Goal: Task Accomplishment & Management: Complete application form

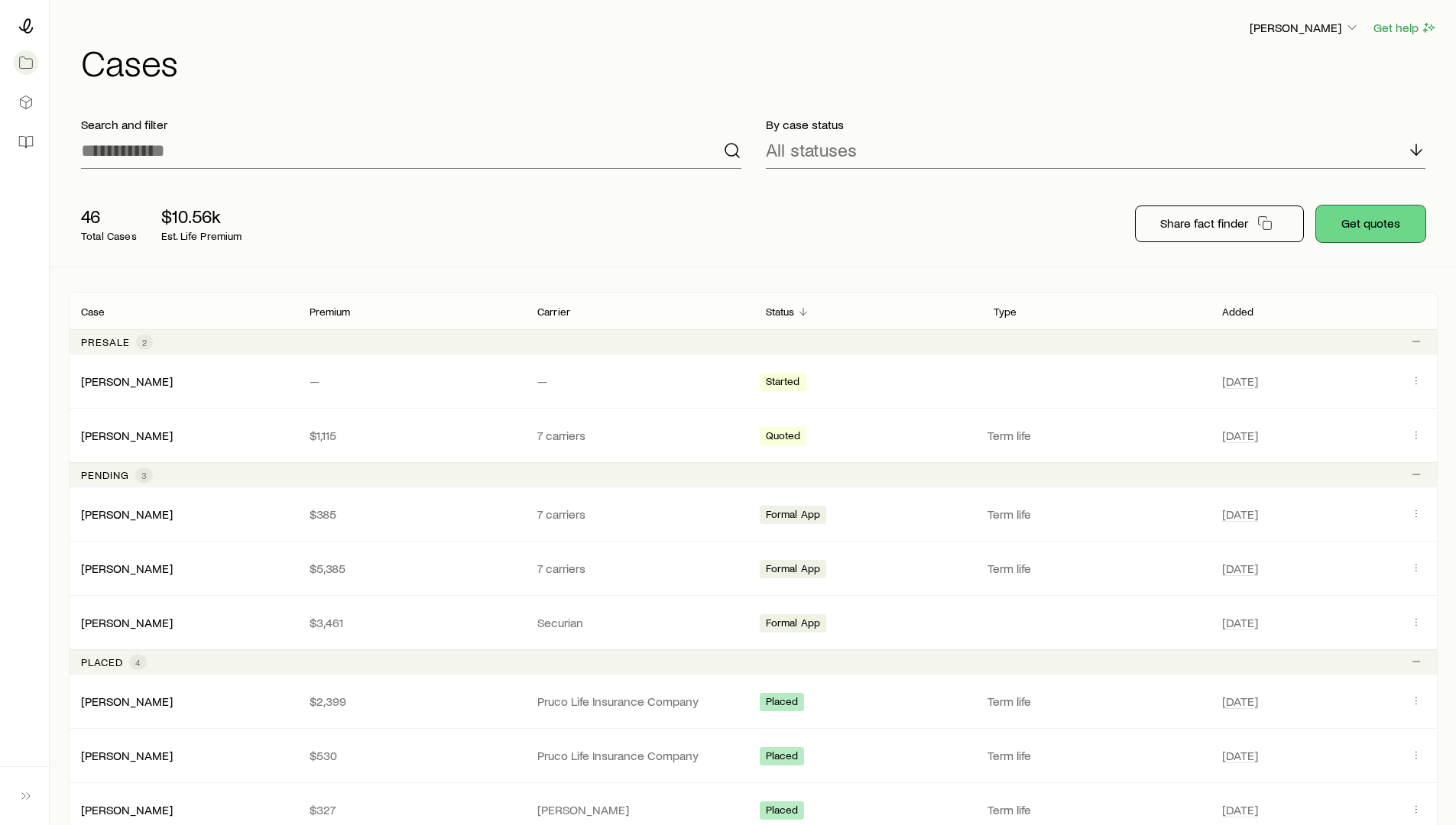
click at [1392, 221] on button "Get quotes" at bounding box center [1370, 224] width 109 height 37
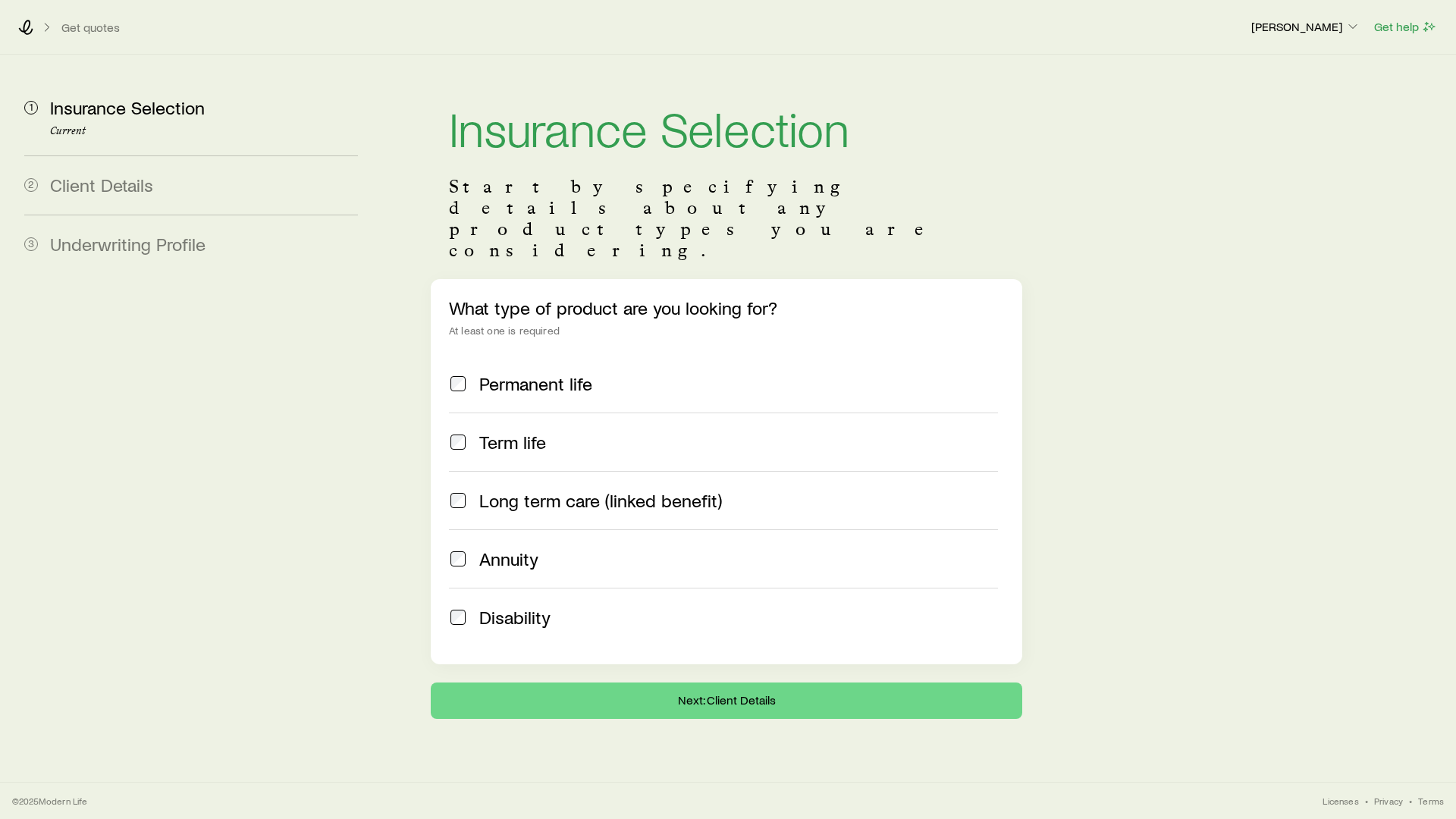
click at [550, 432] on div "Term life" at bounding box center [738, 442] width 518 height 21
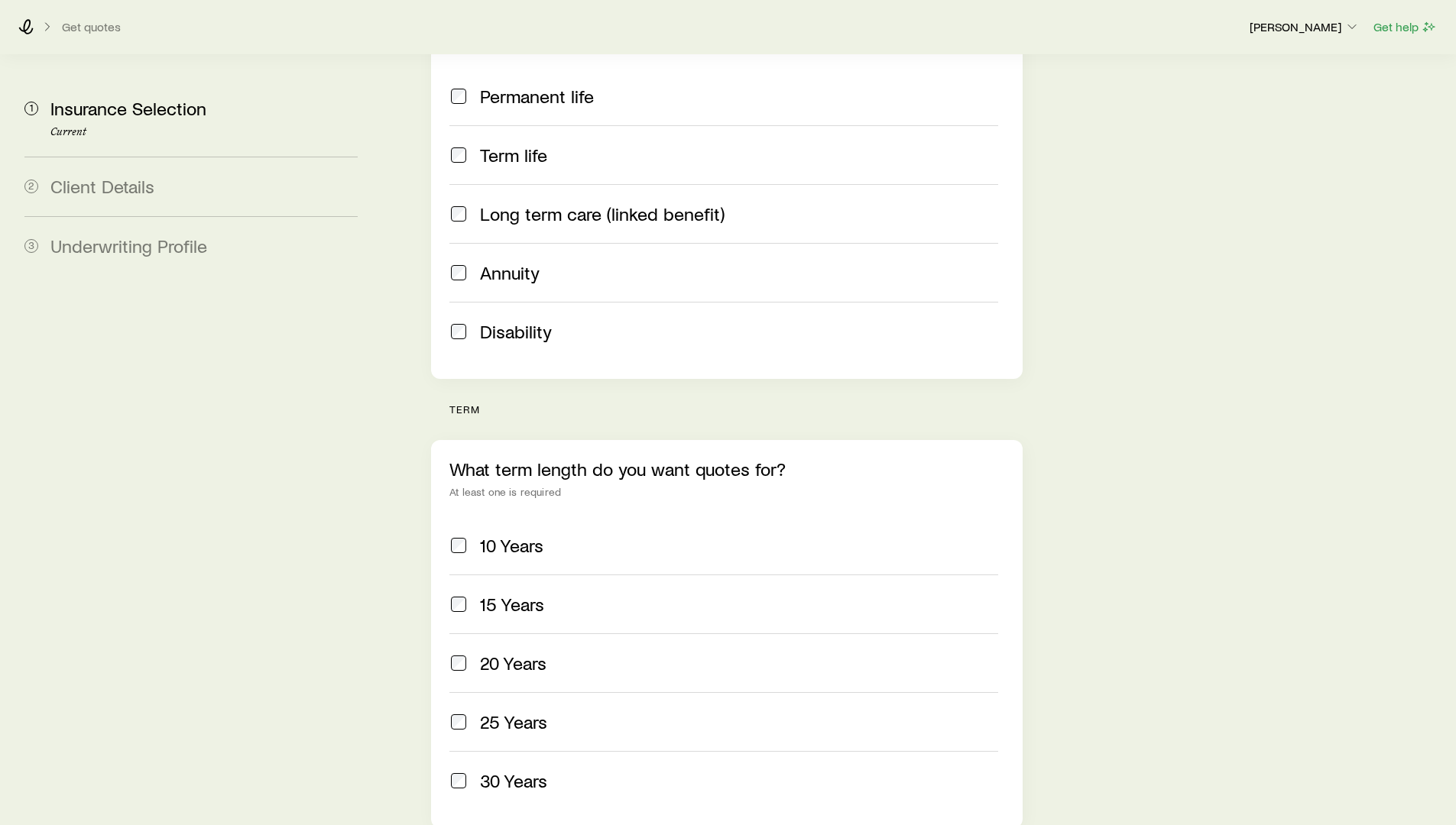
scroll to position [297, 0]
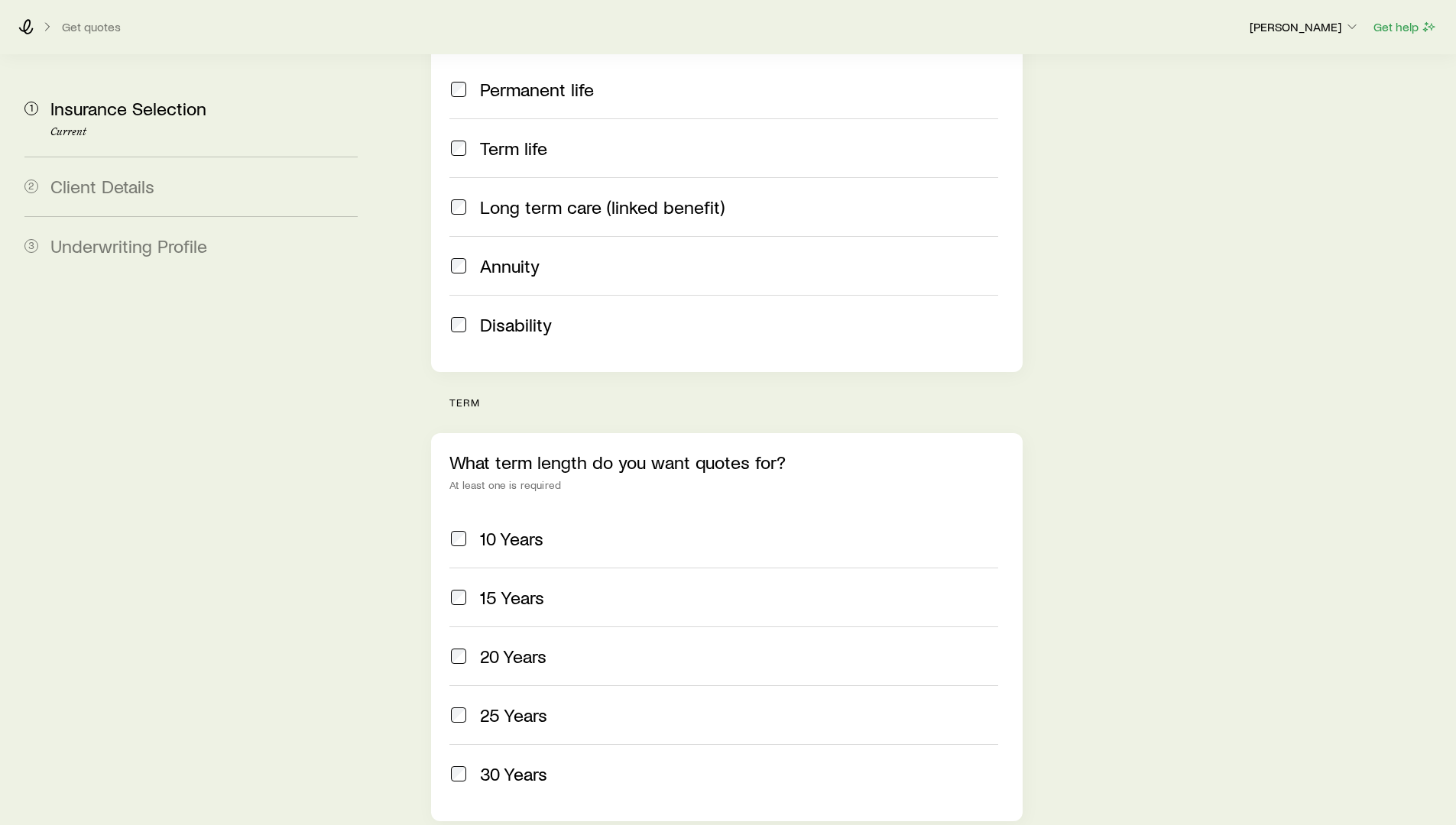
click at [464, 646] on span at bounding box center [458, 657] width 18 height 21
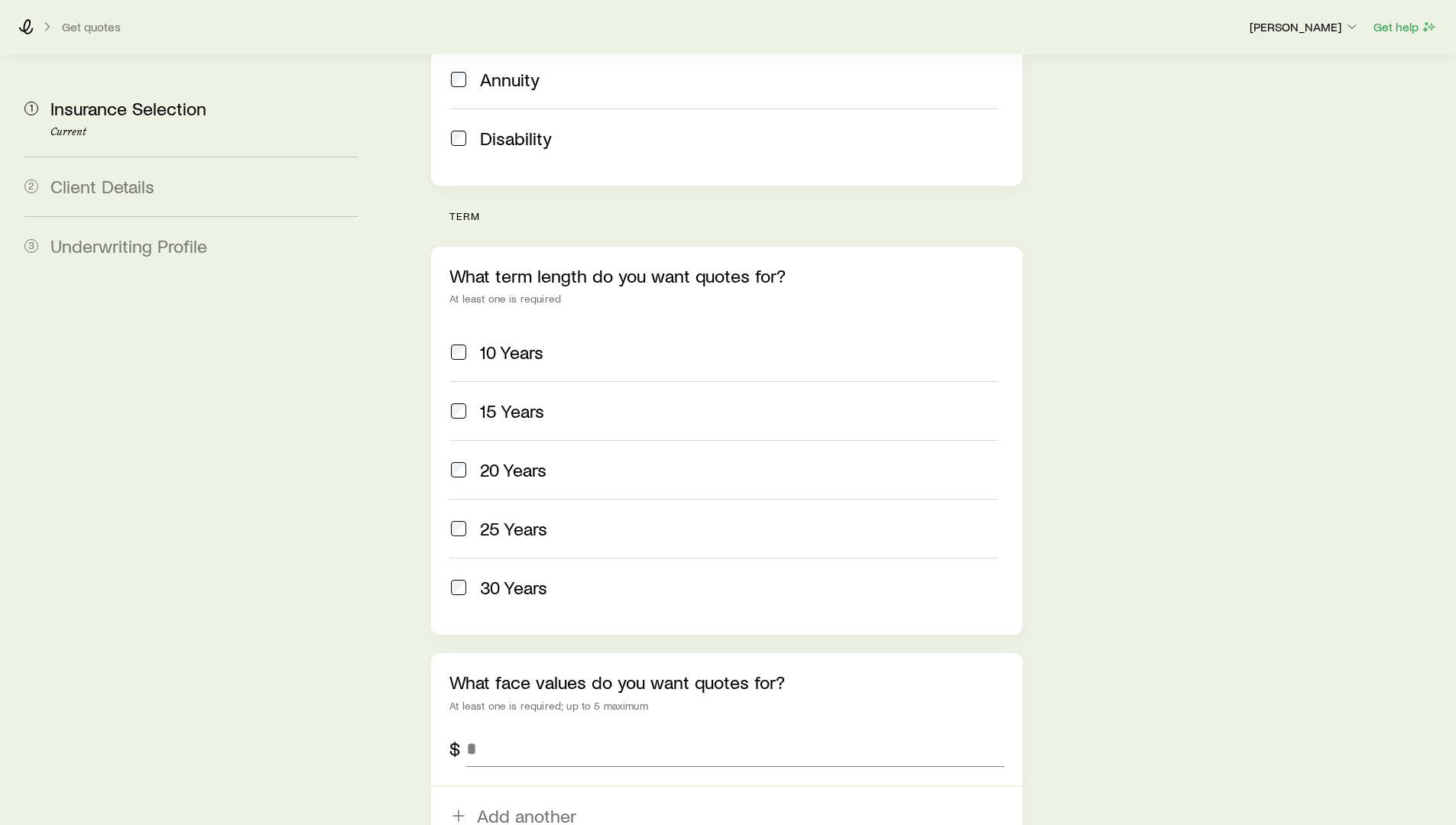
scroll to position [485, 0]
click at [502, 729] on input "tel" at bounding box center [735, 747] width 538 height 37
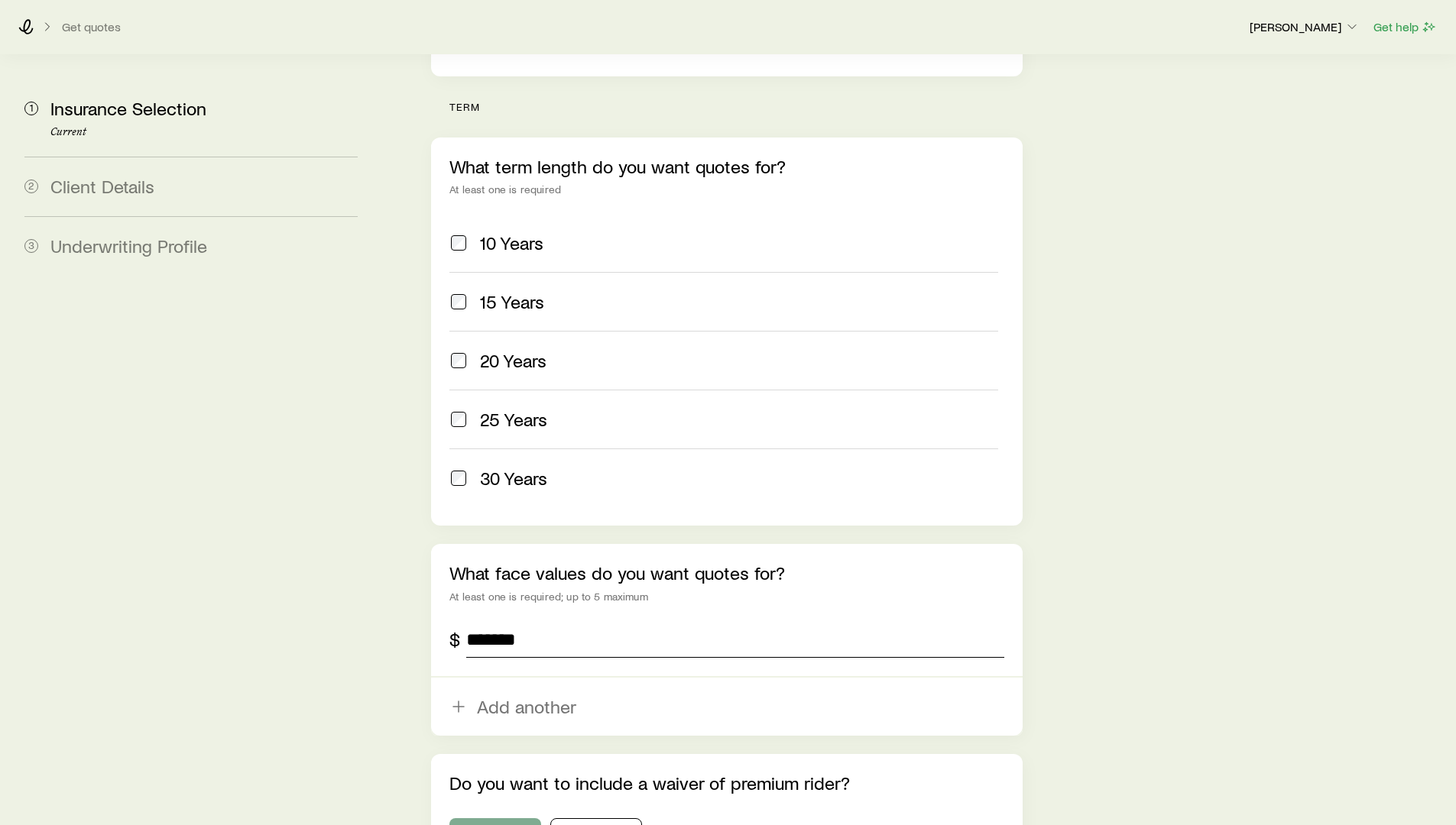
scroll to position [734, 0]
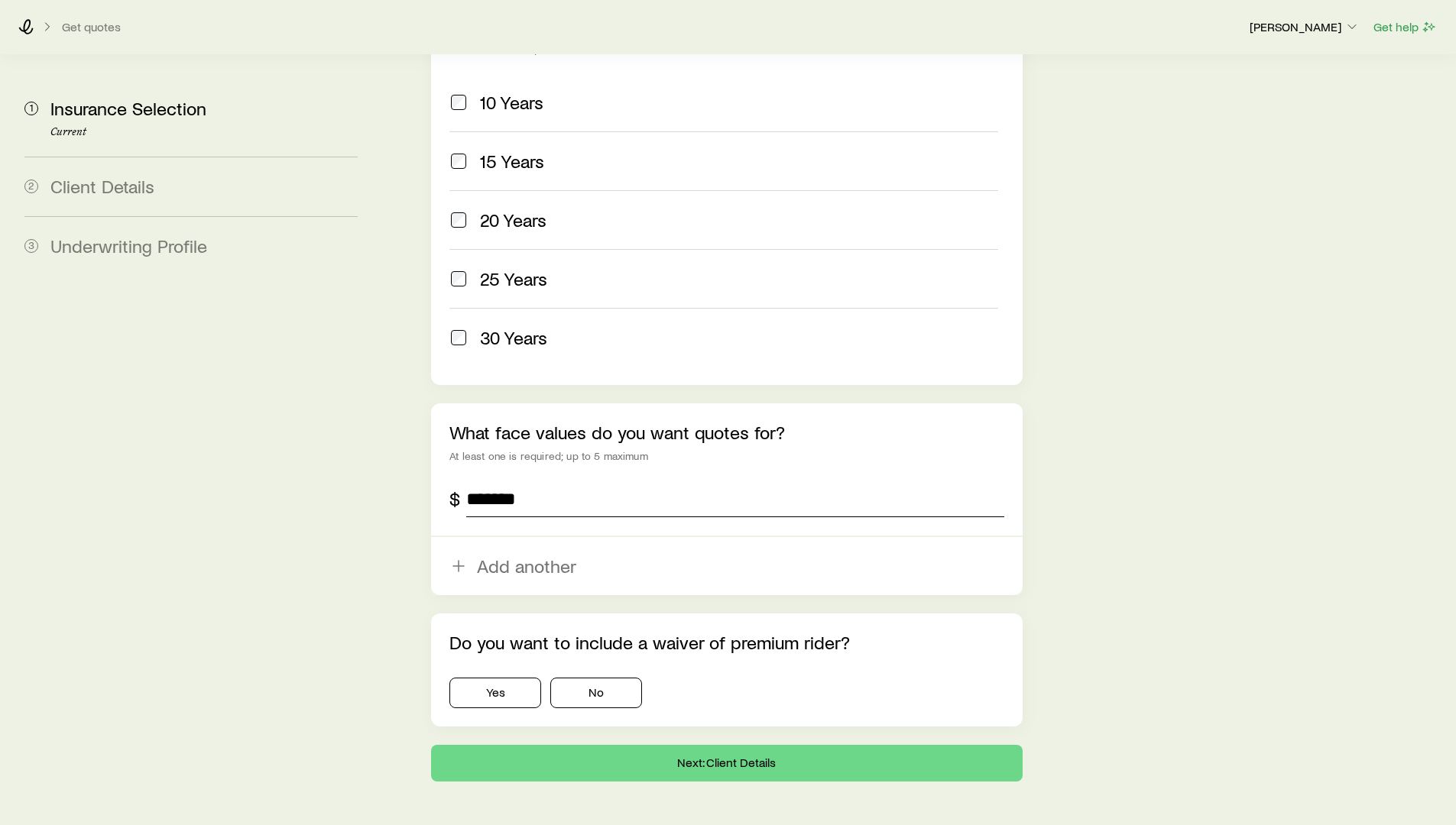
type input "*******"
click at [621, 742] on div "Get quotes [PERSON_NAME] Get help 1 Insurance Selection Current 2 Client Detail…" at bounding box center [728, 67] width 1456 height 1601
click at [627, 745] on button "Next: Client Details" at bounding box center [726, 763] width 591 height 37
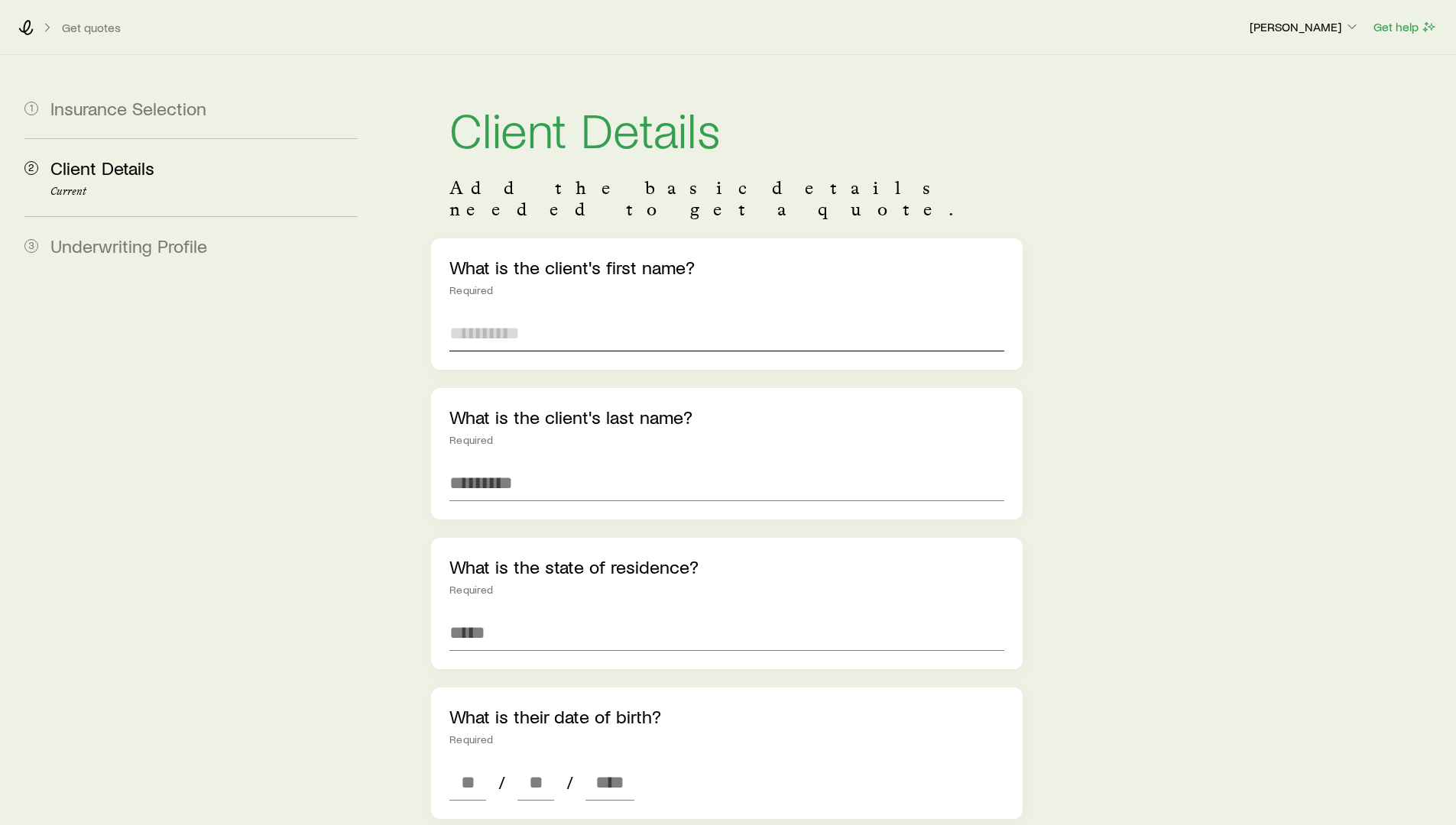
click at [515, 322] on input "text" at bounding box center [726, 333] width 554 height 37
type input "****"
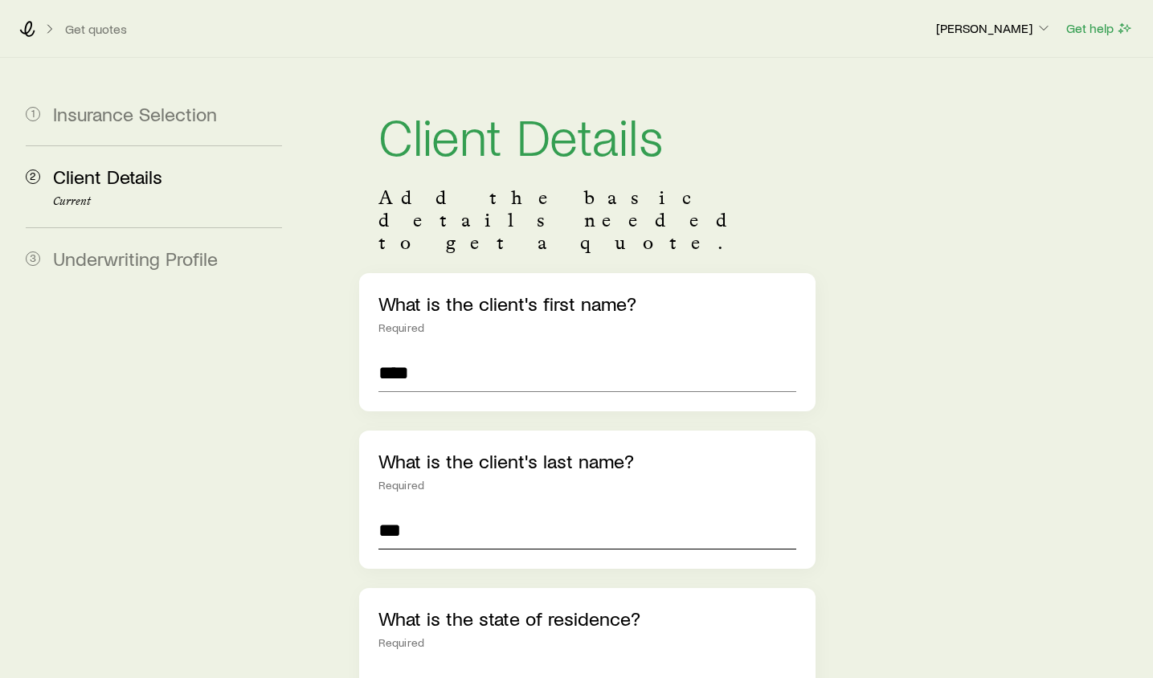
type input "***"
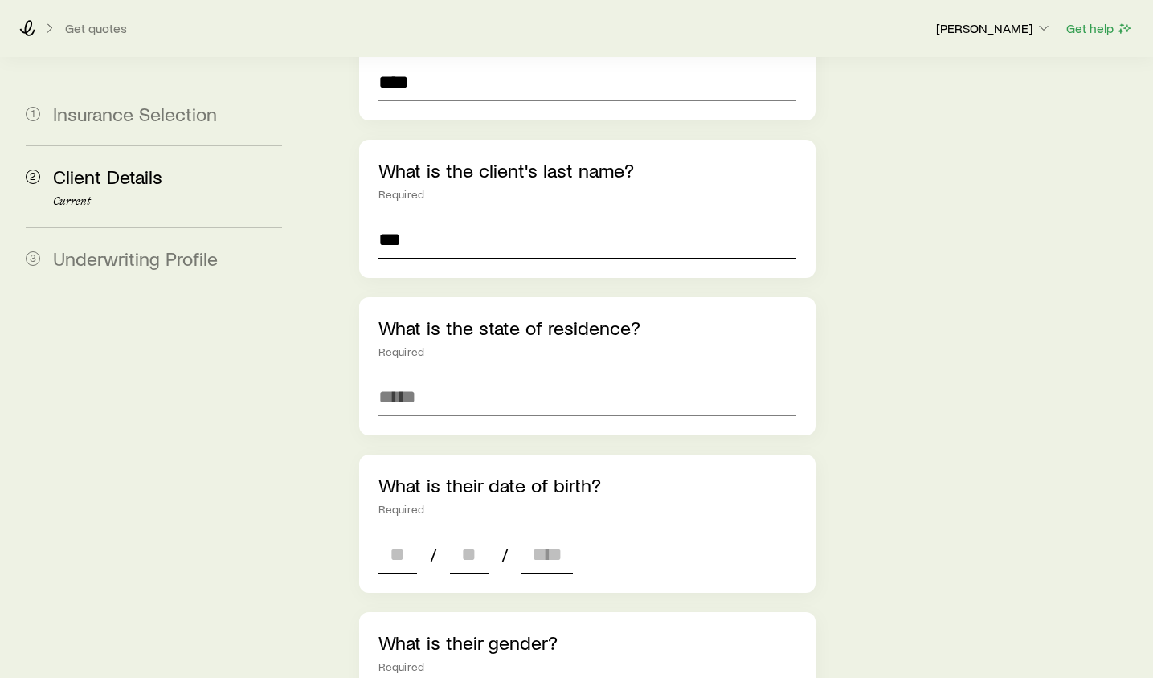
scroll to position [292, 0]
click at [410, 534] on input at bounding box center [397, 553] width 39 height 39
type input "**"
type input "****"
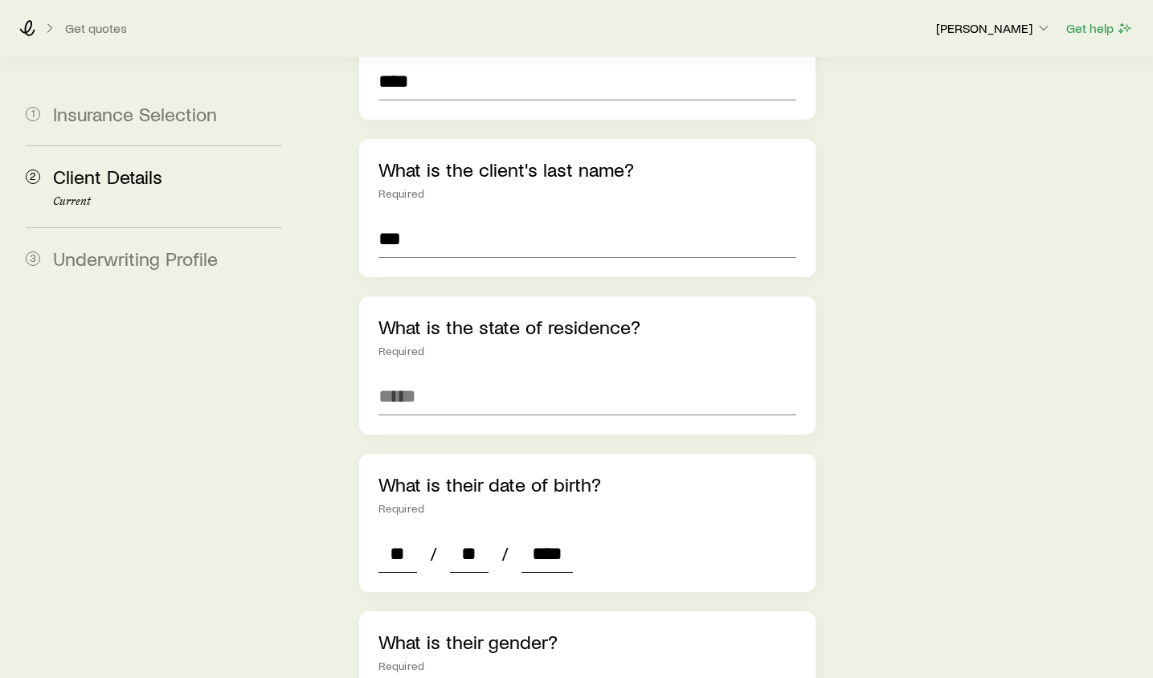
type input "*"
type input "****"
click at [418, 219] on input "***" at bounding box center [587, 238] width 418 height 39
type input "********"
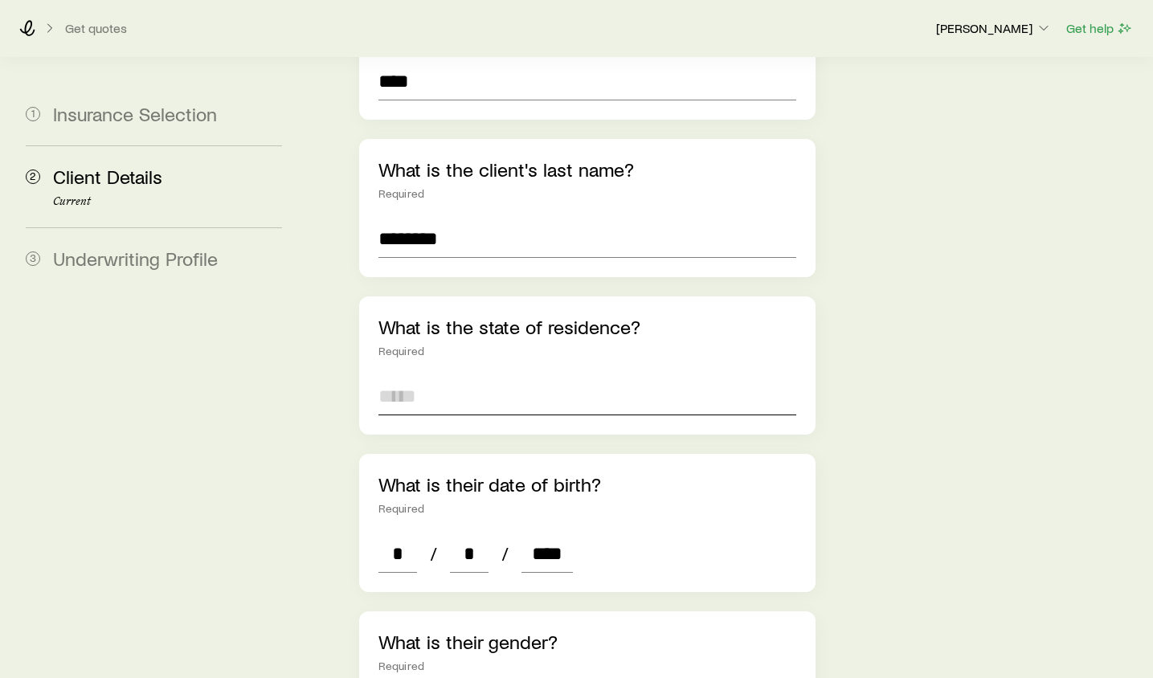
click at [435, 377] on input at bounding box center [587, 396] width 418 height 39
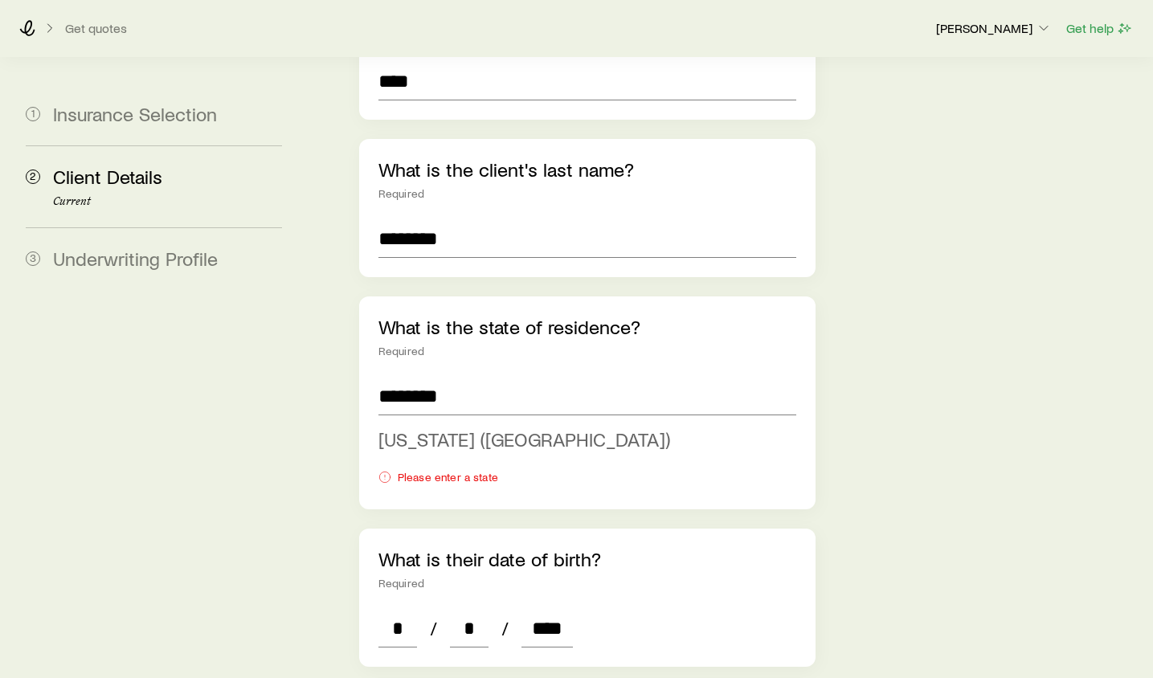
click at [432, 427] on span "[US_STATE] ([GEOGRAPHIC_DATA])" at bounding box center [524, 438] width 292 height 23
type input "**********"
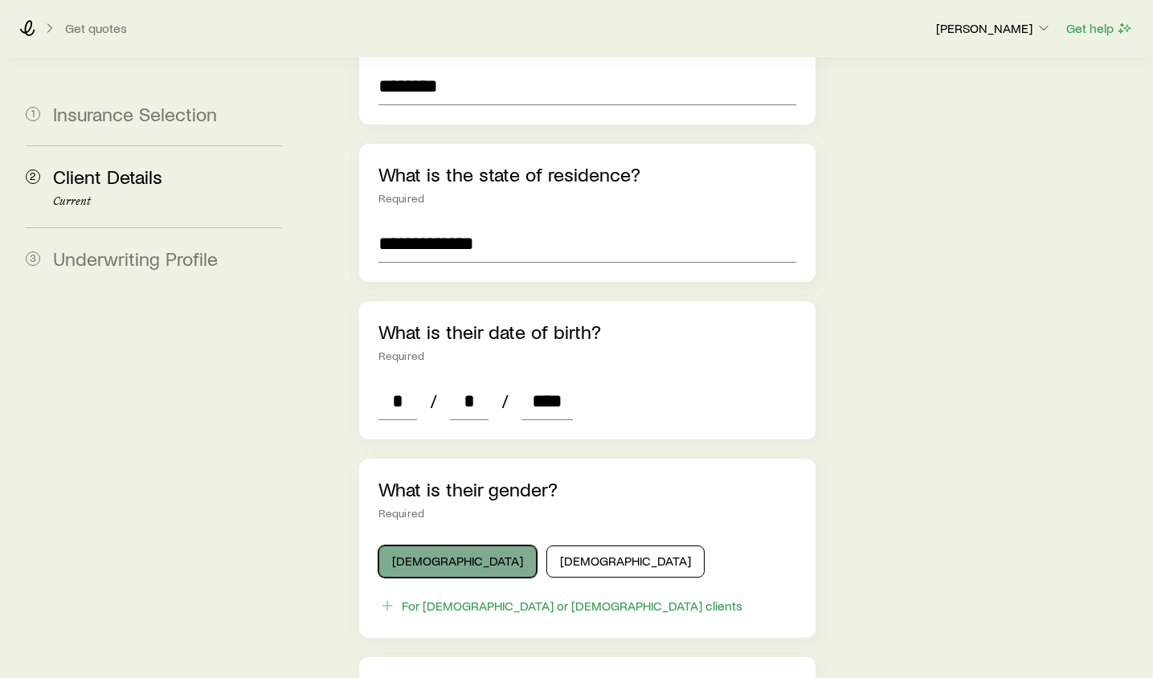
click at [441, 545] on button "[DEMOGRAPHIC_DATA]" at bounding box center [457, 561] width 158 height 32
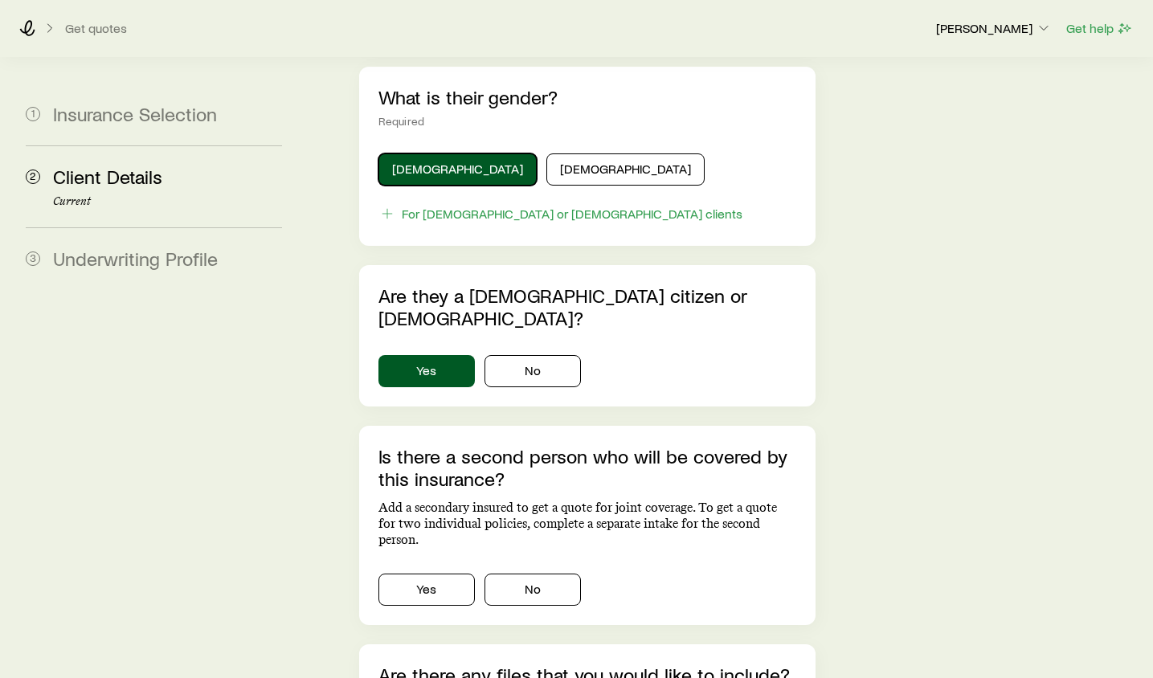
scroll to position [884, 0]
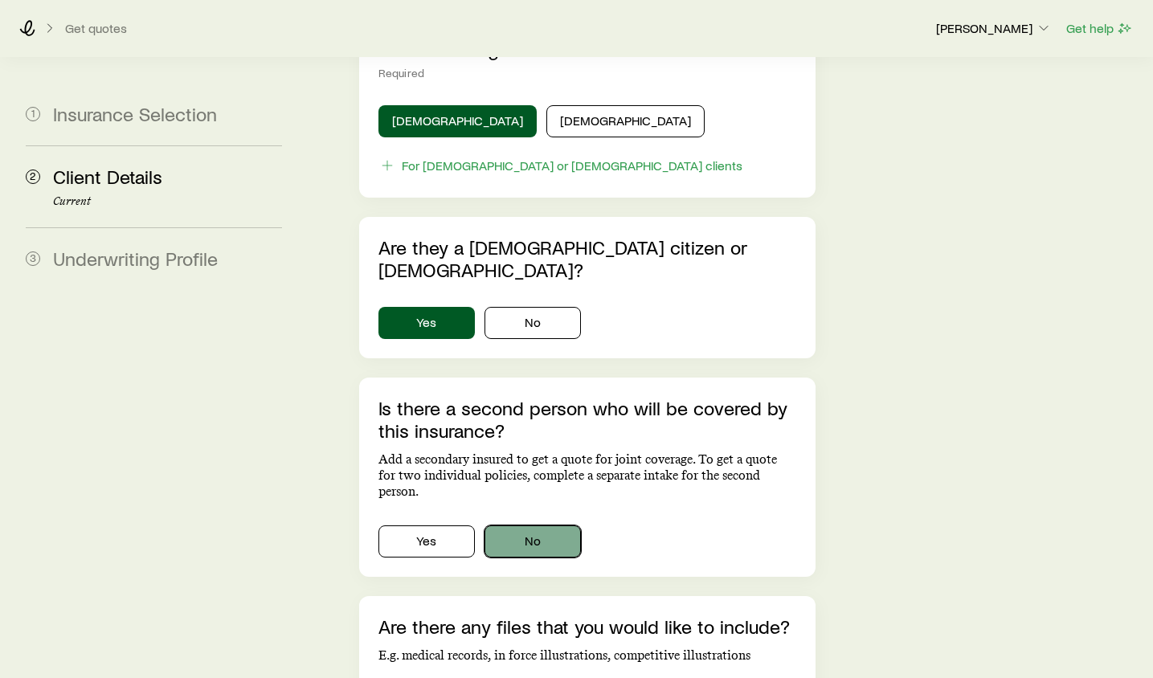
click at [525, 525] on button "No" at bounding box center [532, 541] width 96 height 32
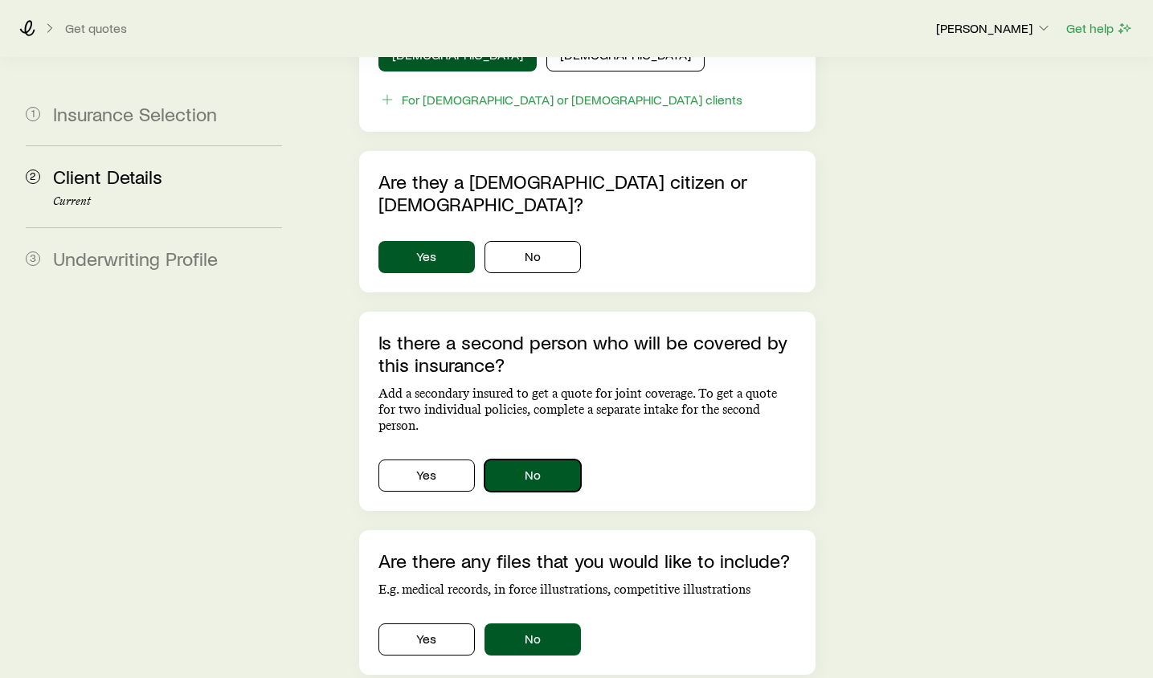
scroll to position [1012, 0]
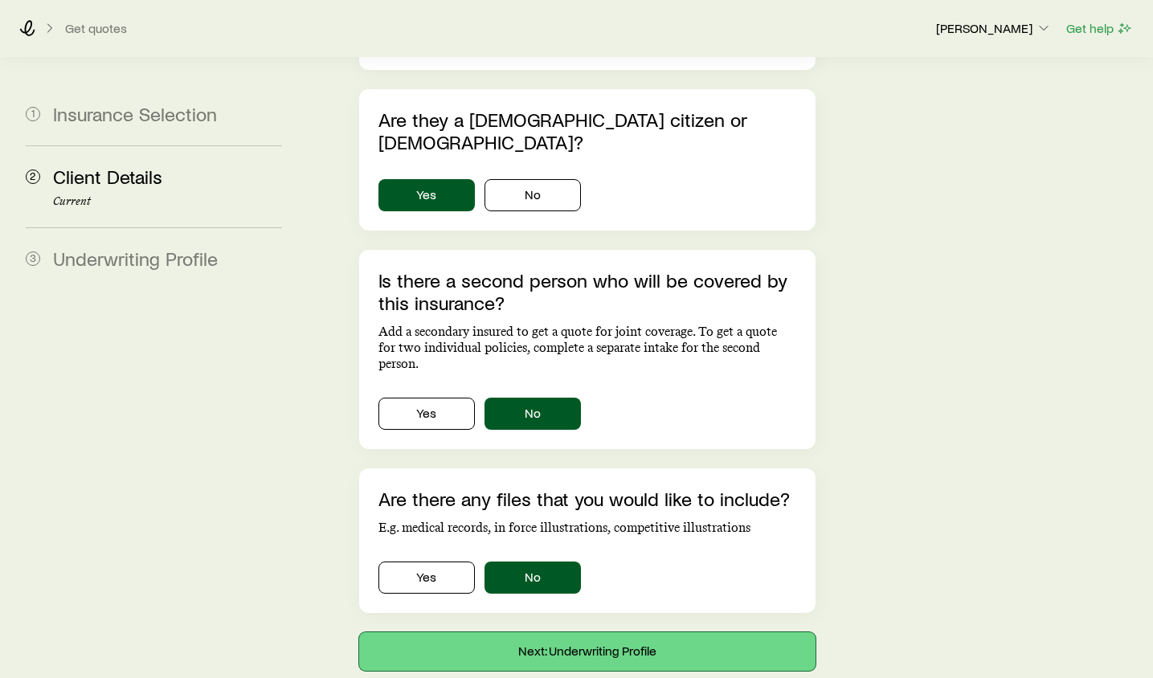
click at [511, 632] on button "Next: Underwriting Profile" at bounding box center [587, 651] width 456 height 39
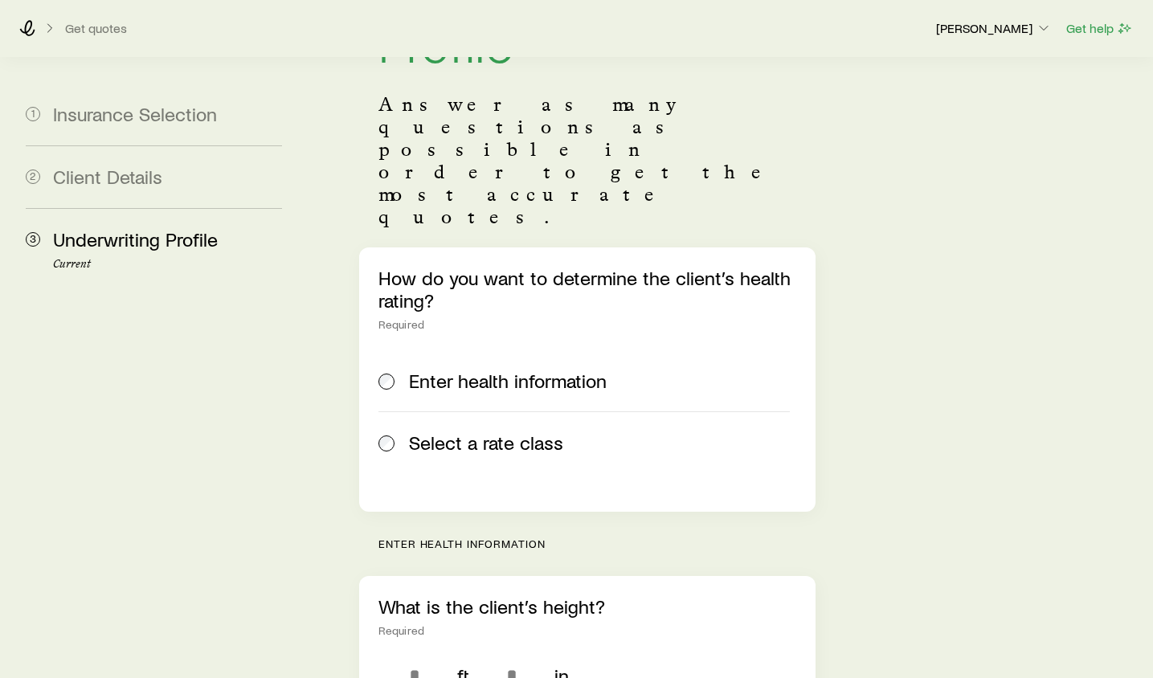
scroll to position [161, 0]
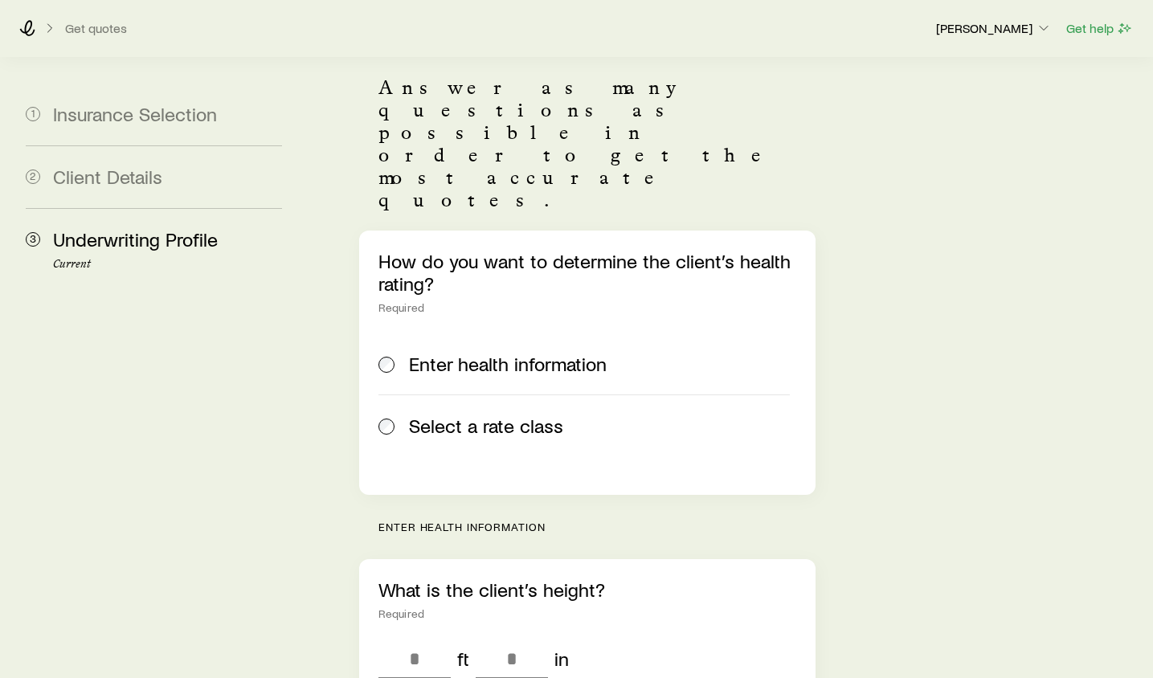
click at [406, 414] on div "Select a rate class" at bounding box center [583, 425] width 411 height 22
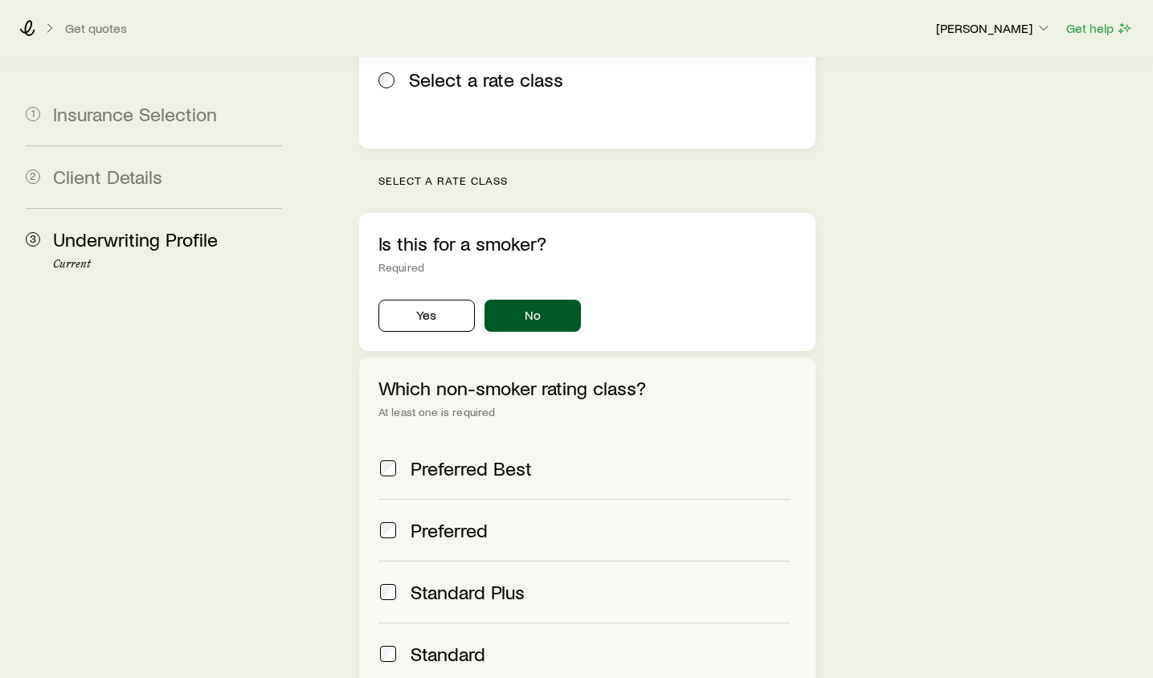
scroll to position [565, 0]
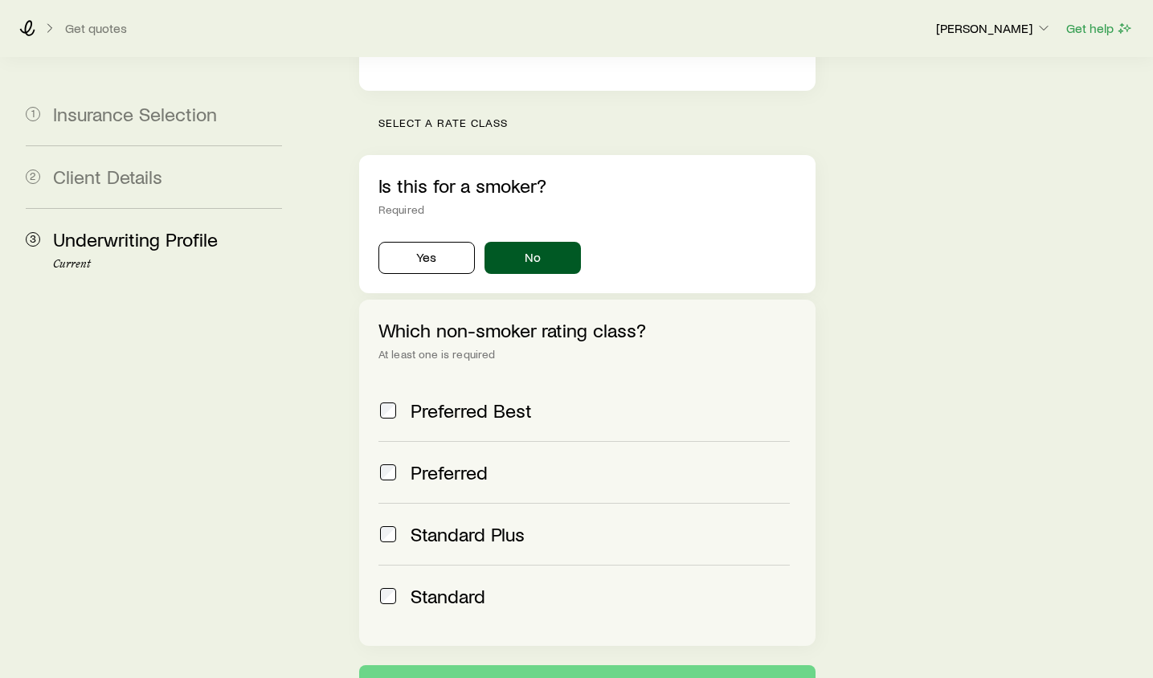
click at [378, 585] on span at bounding box center [387, 596] width 19 height 22
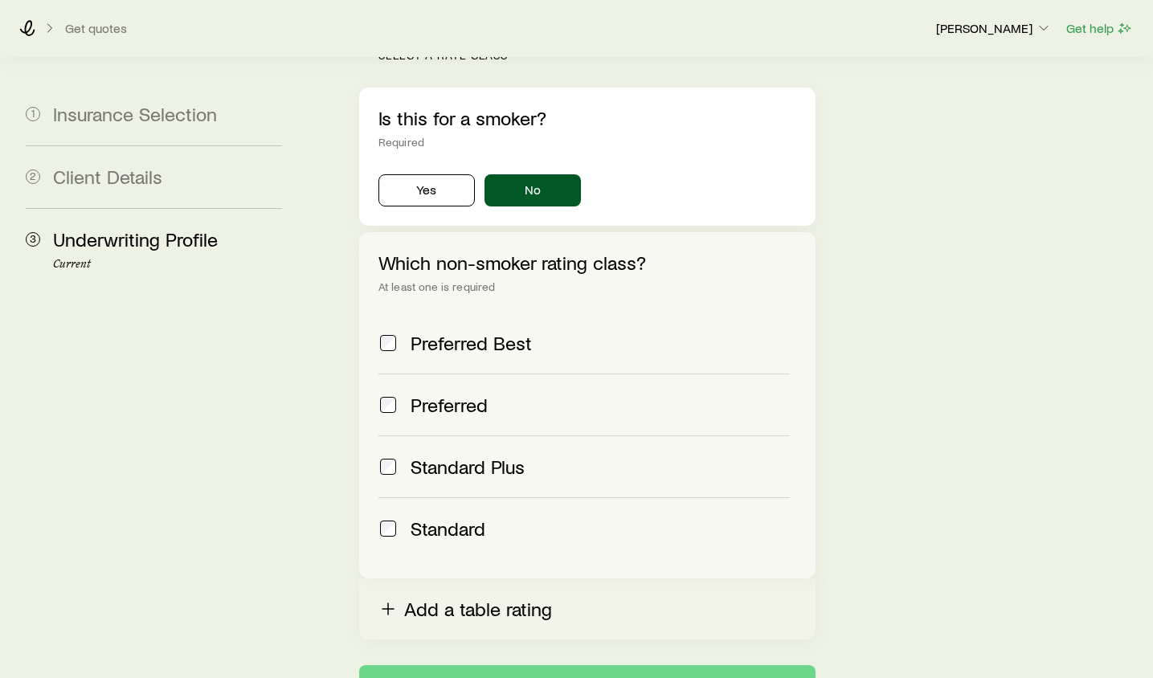
scroll to position [667, 0]
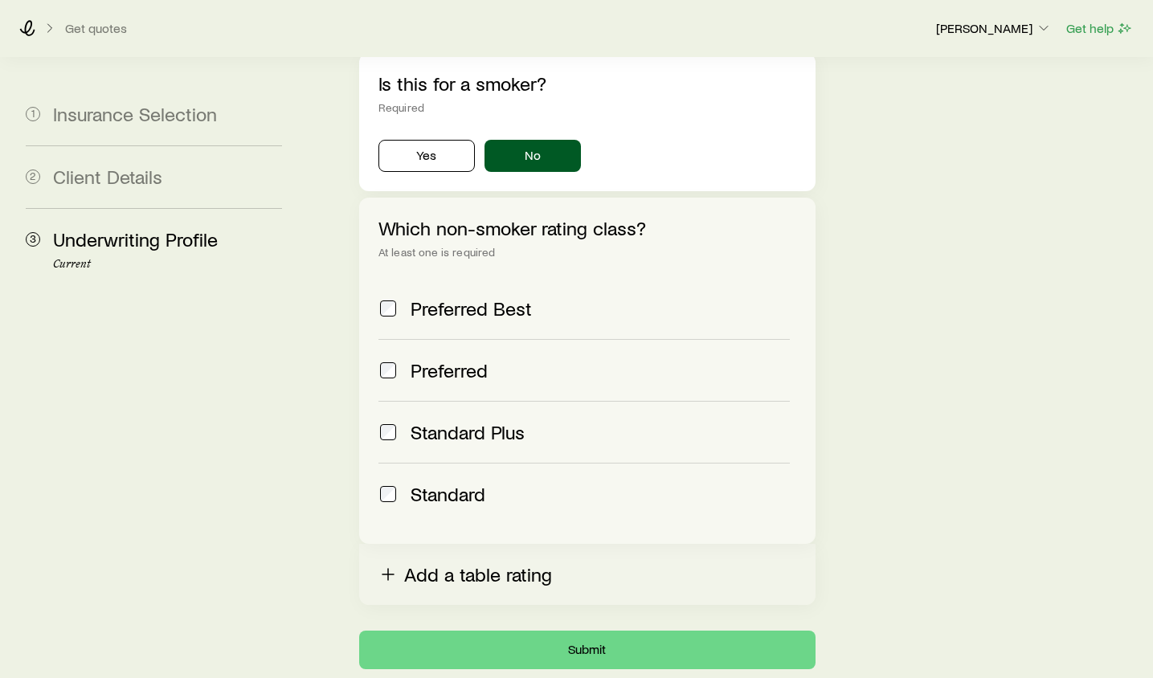
click at [445, 544] on button "Add a table rating" at bounding box center [587, 574] width 456 height 61
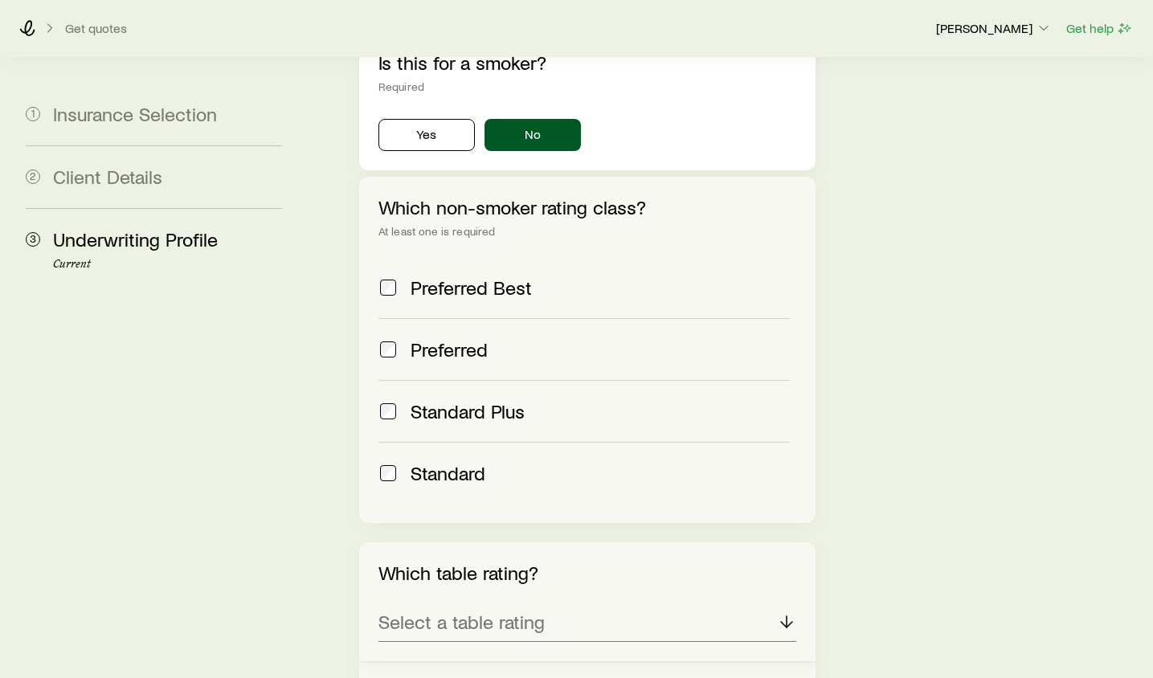
scroll to position [843, 0]
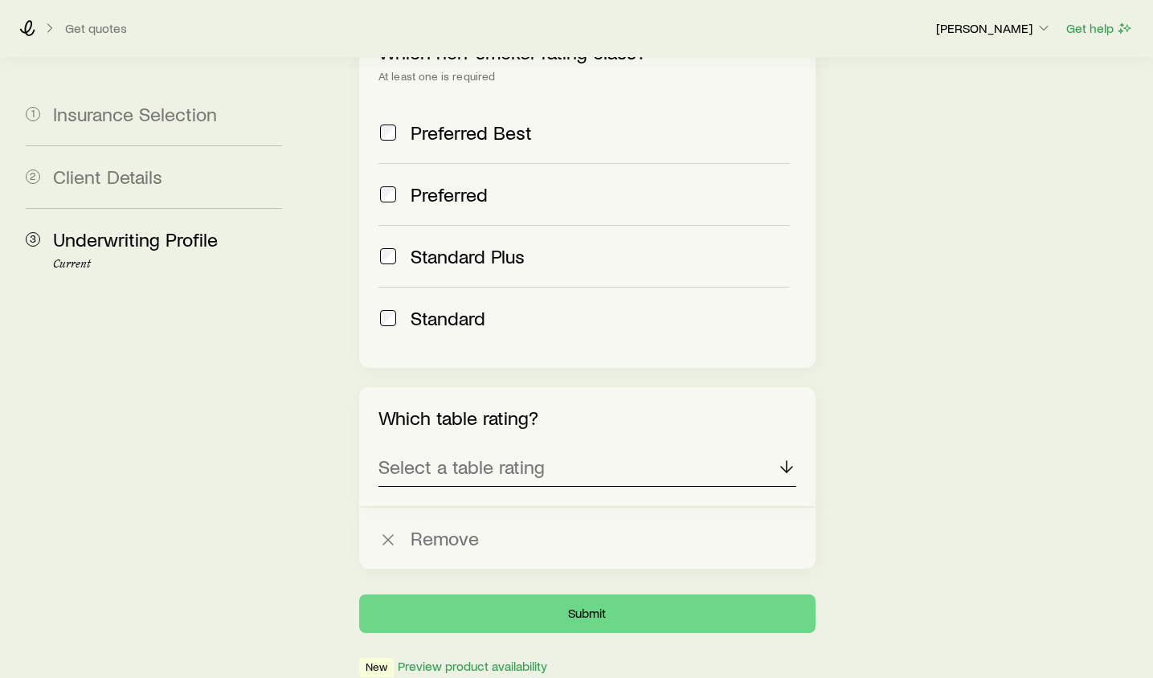
click at [467, 455] on p "Select a table rating" at bounding box center [461, 466] width 166 height 22
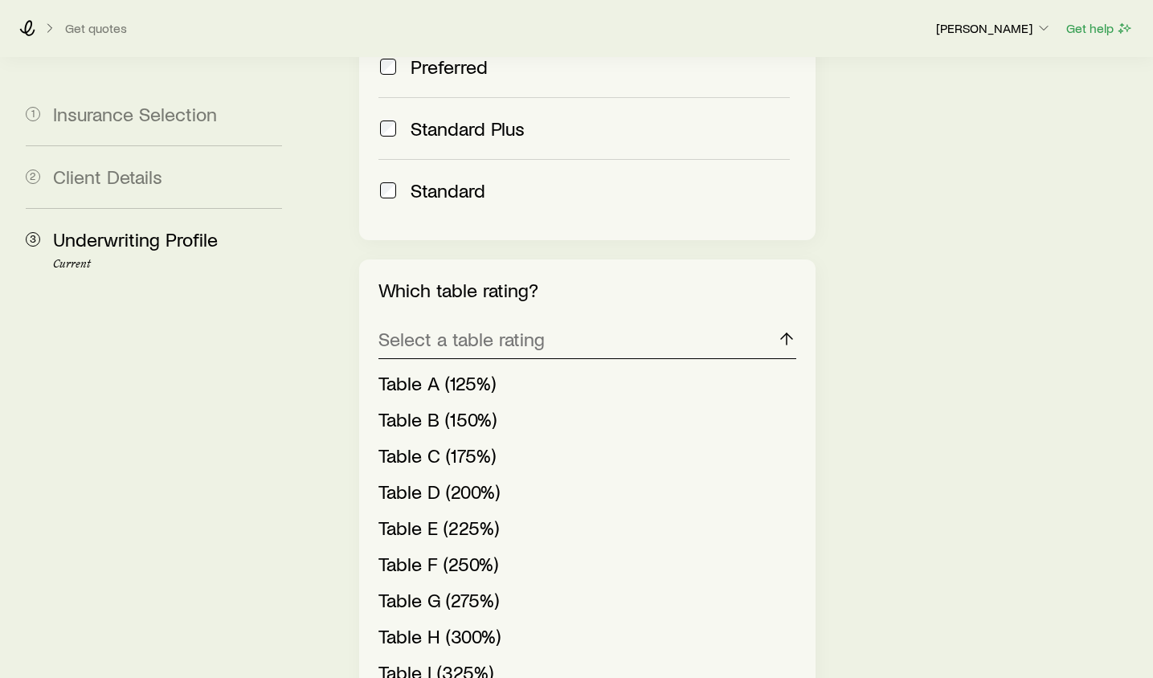
scroll to position [1005, 0]
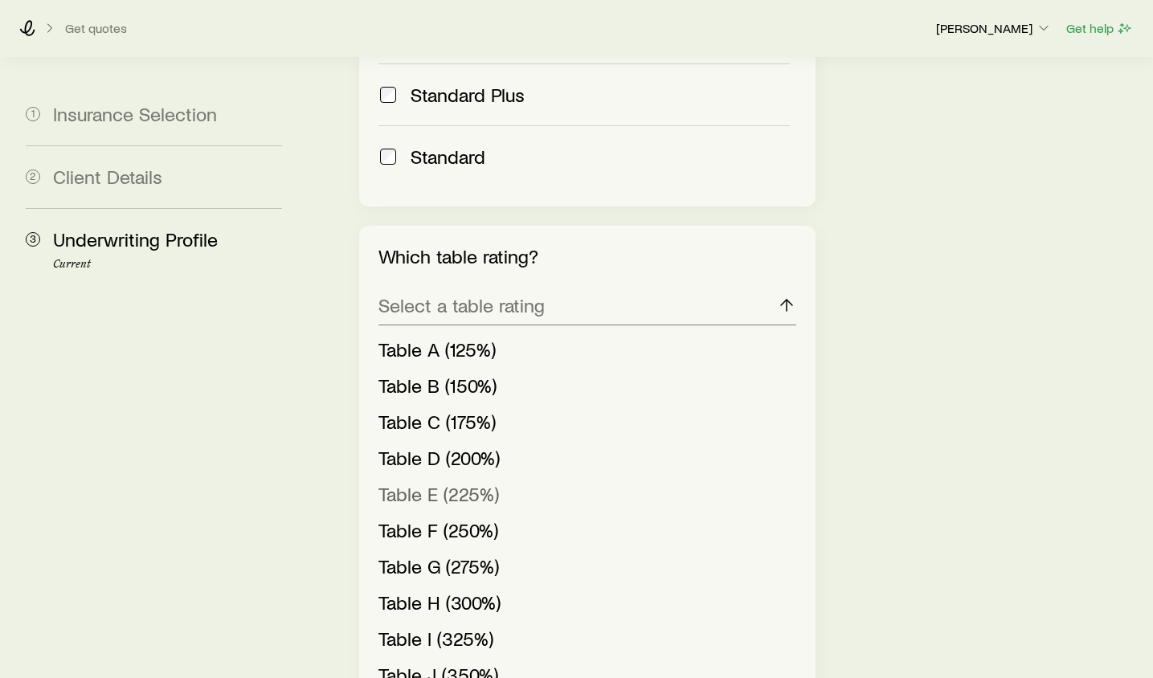
click at [411, 482] on span "Table E (225%)" at bounding box center [438, 493] width 120 height 23
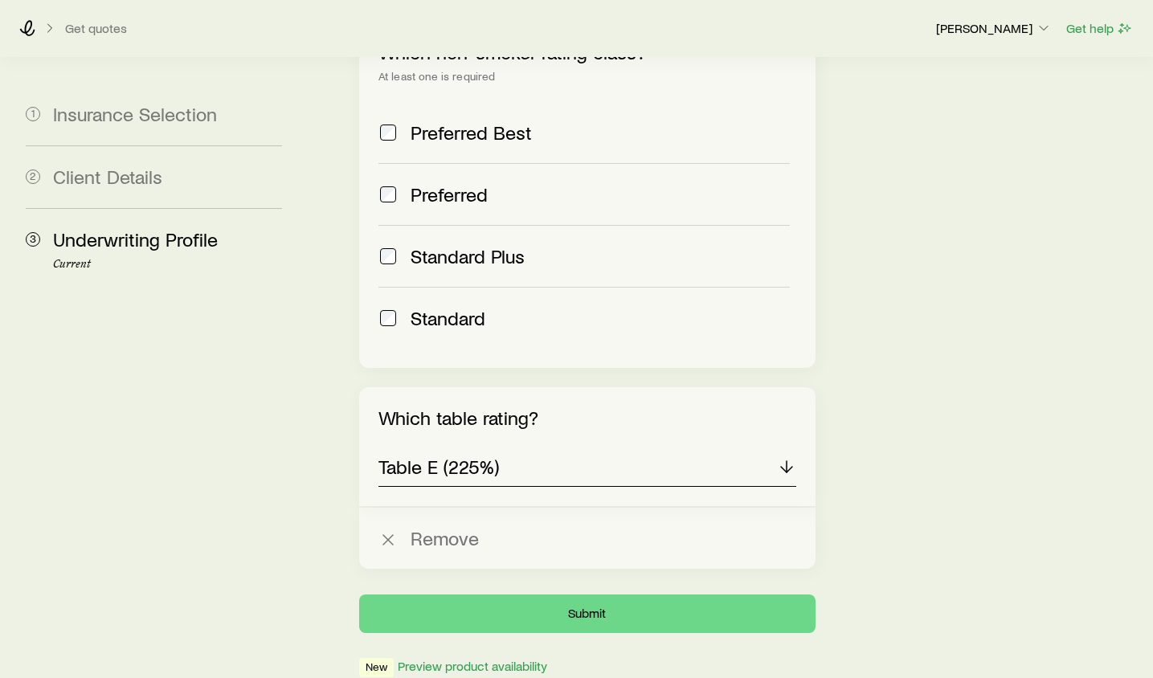
click at [537, 448] on div "Table E (225%)" at bounding box center [587, 467] width 418 height 39
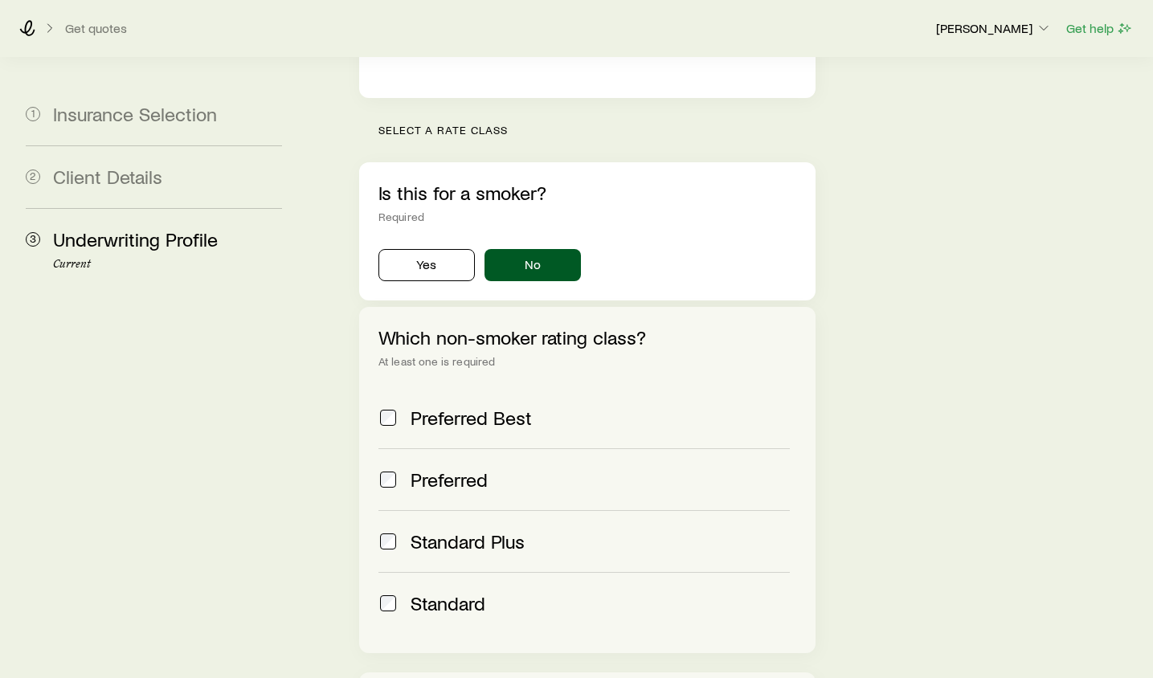
scroll to position [932, 0]
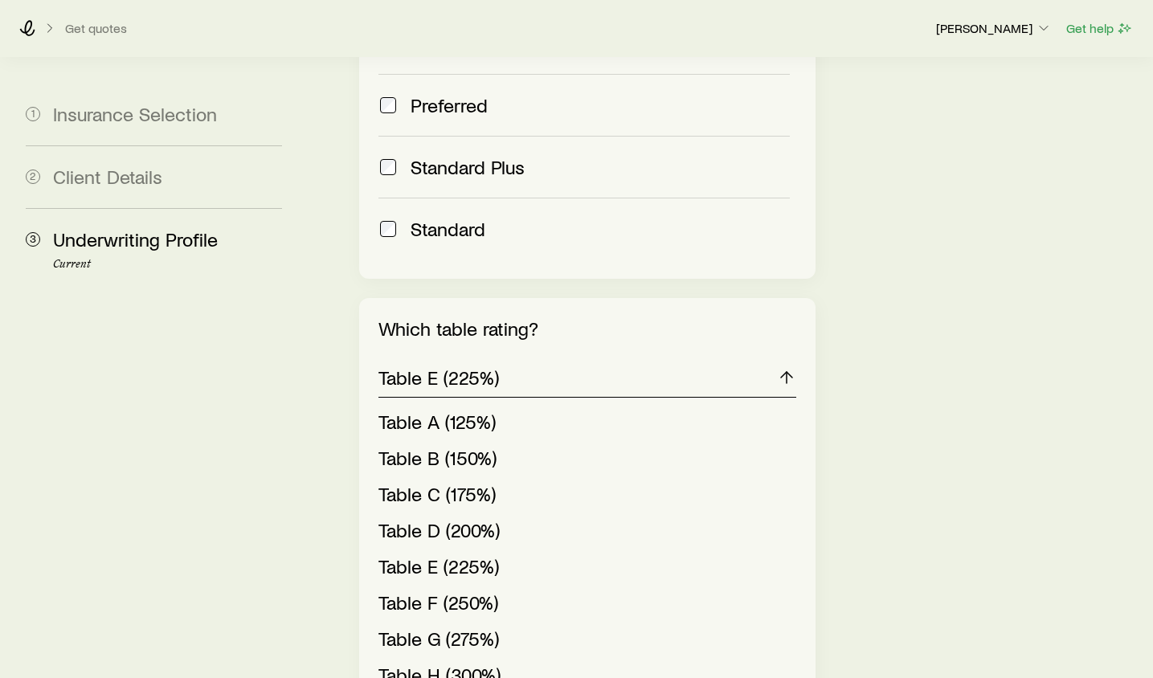
click at [775, 359] on div "Table E (225%)" at bounding box center [587, 378] width 418 height 39
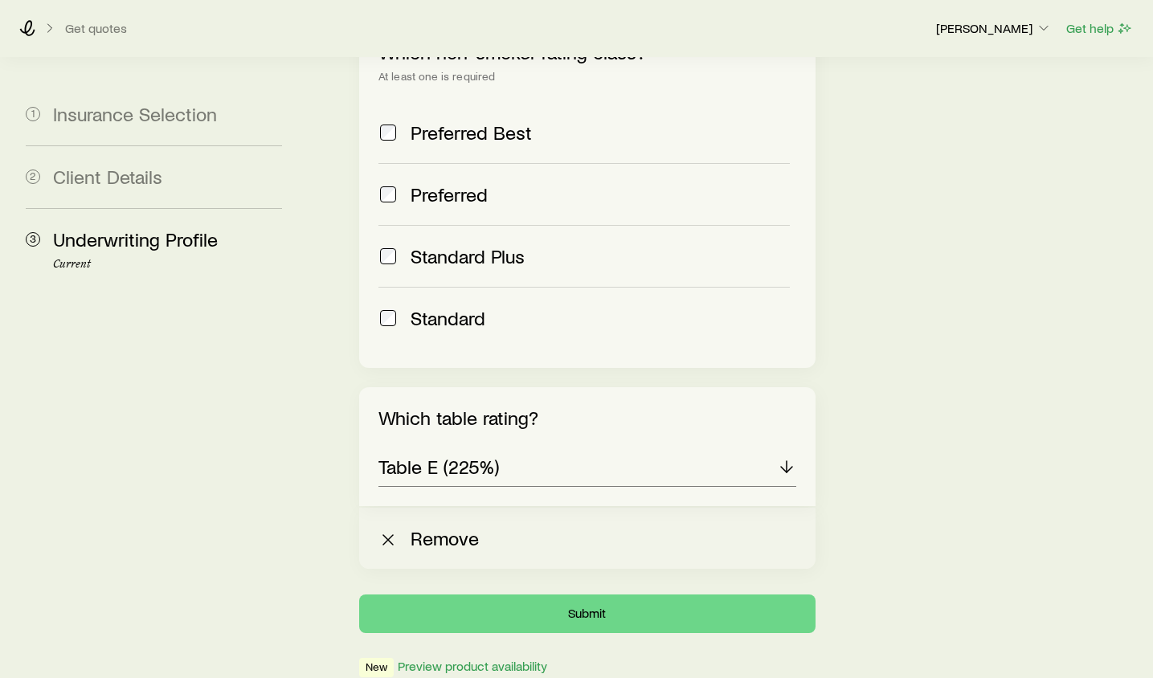
click at [430, 508] on button "Remove" at bounding box center [587, 538] width 456 height 61
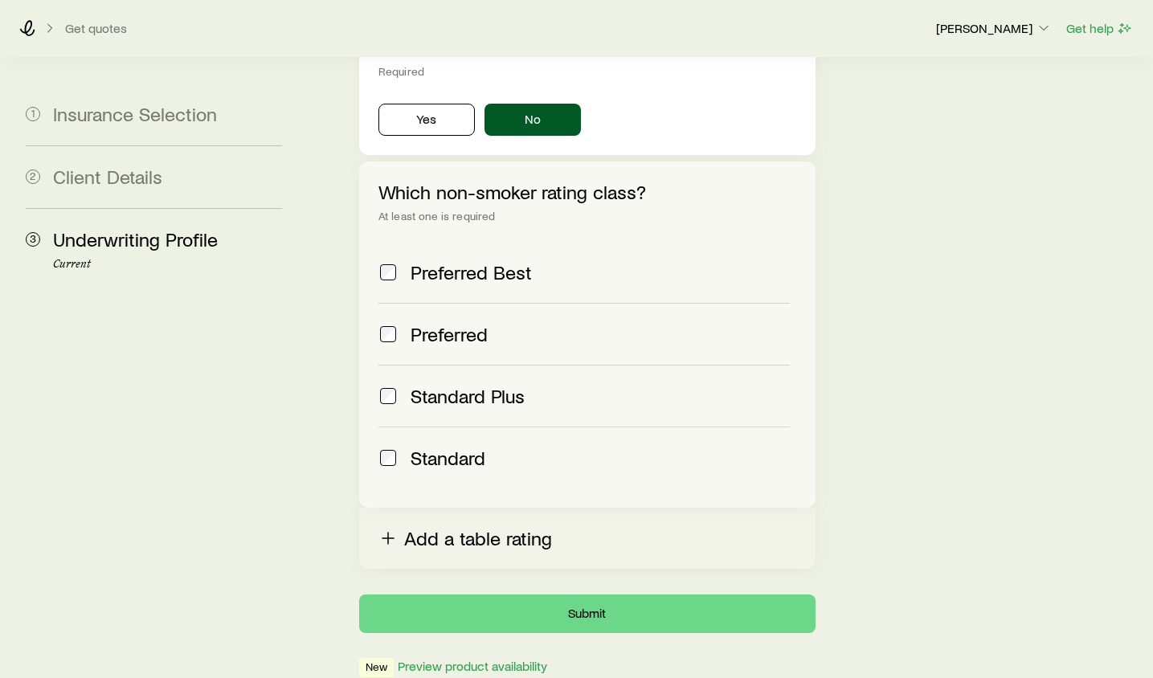
click at [418, 508] on button "Add a table rating" at bounding box center [587, 538] width 456 height 61
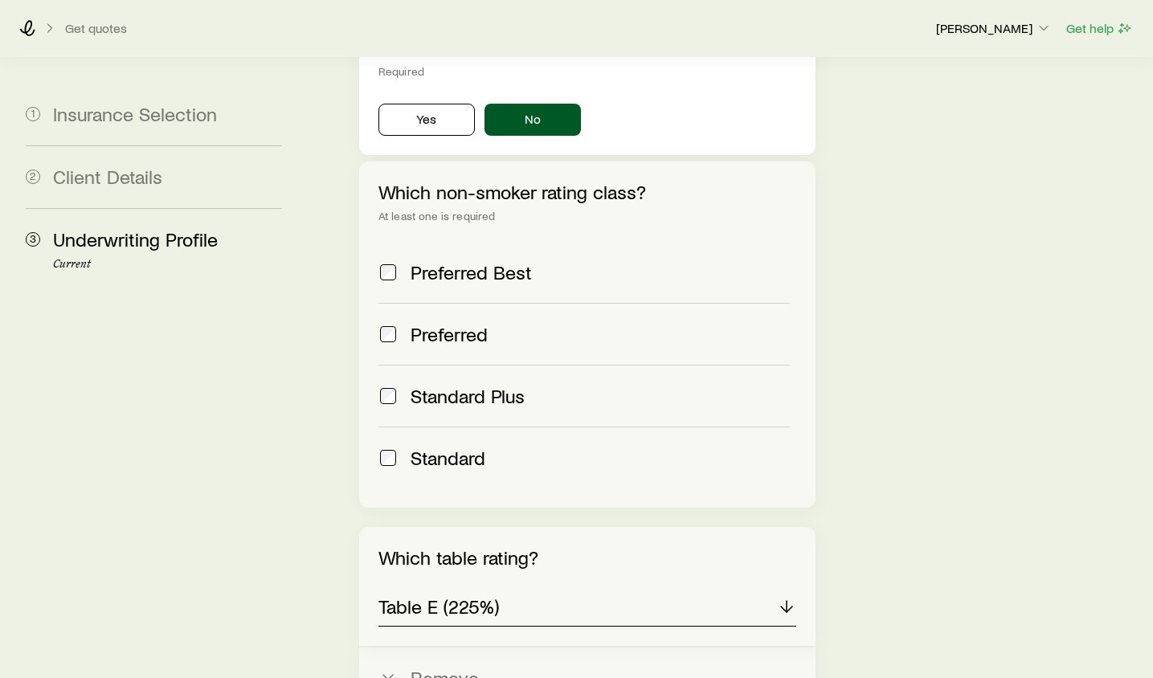
click at [507, 588] on div "Table E (225%)" at bounding box center [587, 607] width 418 height 39
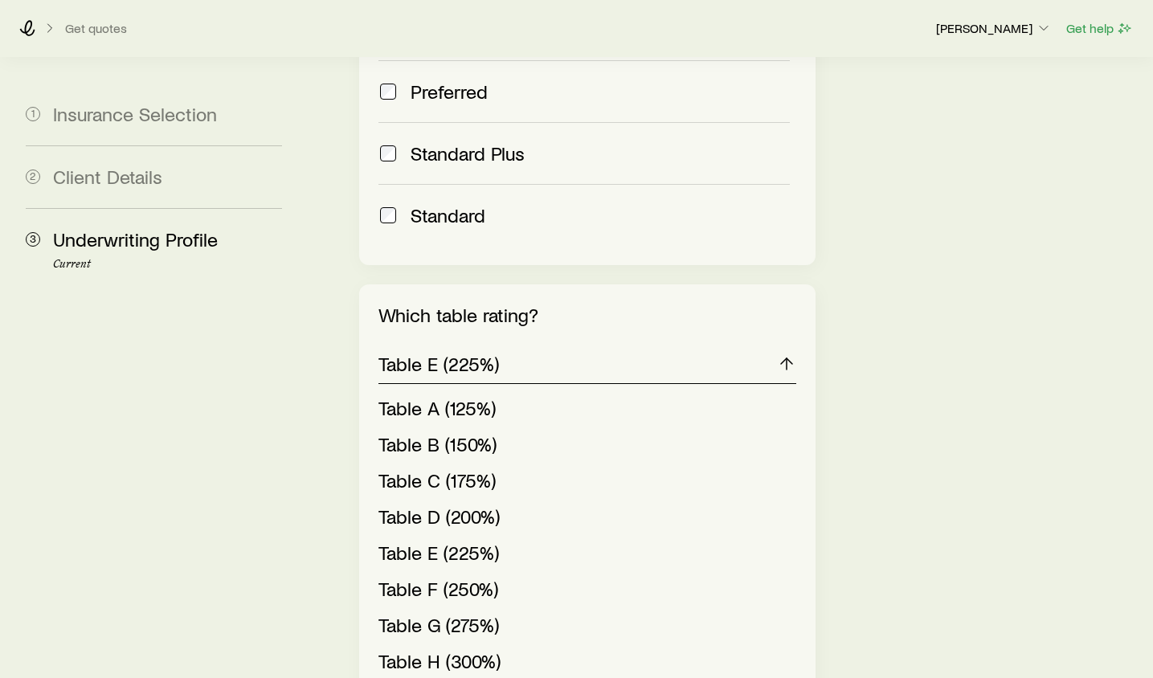
scroll to position [1064, 0]
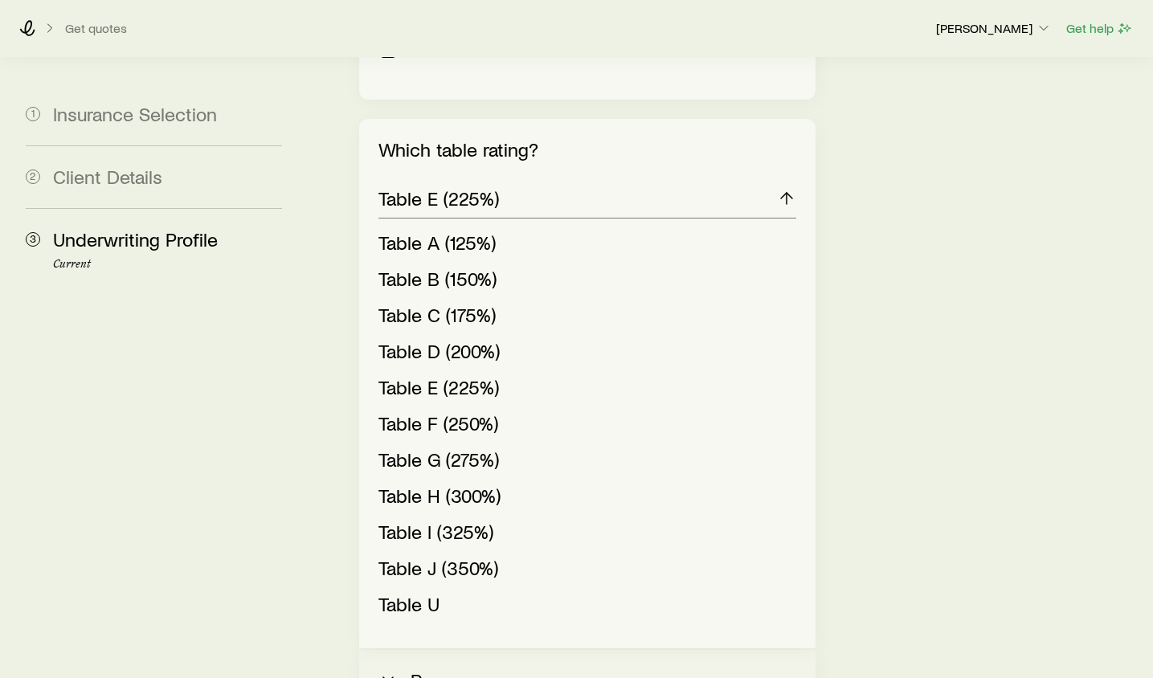
click at [404, 650] on button "Remove" at bounding box center [587, 680] width 456 height 61
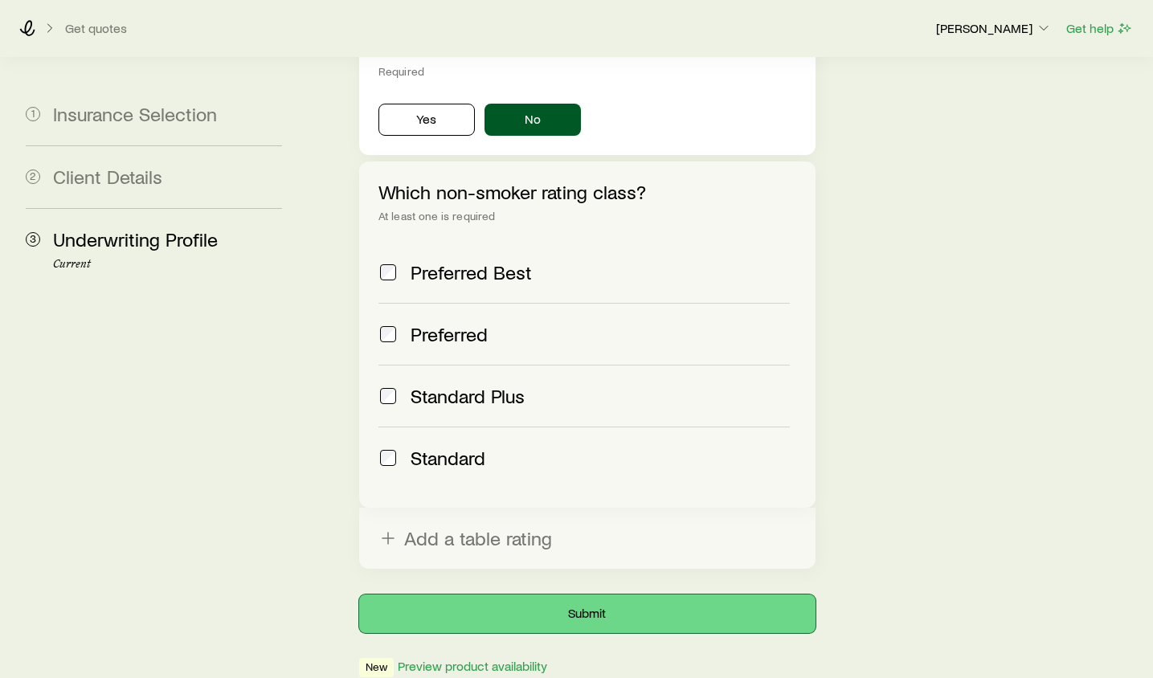
click at [551, 594] on button "Submit" at bounding box center [587, 613] width 456 height 39
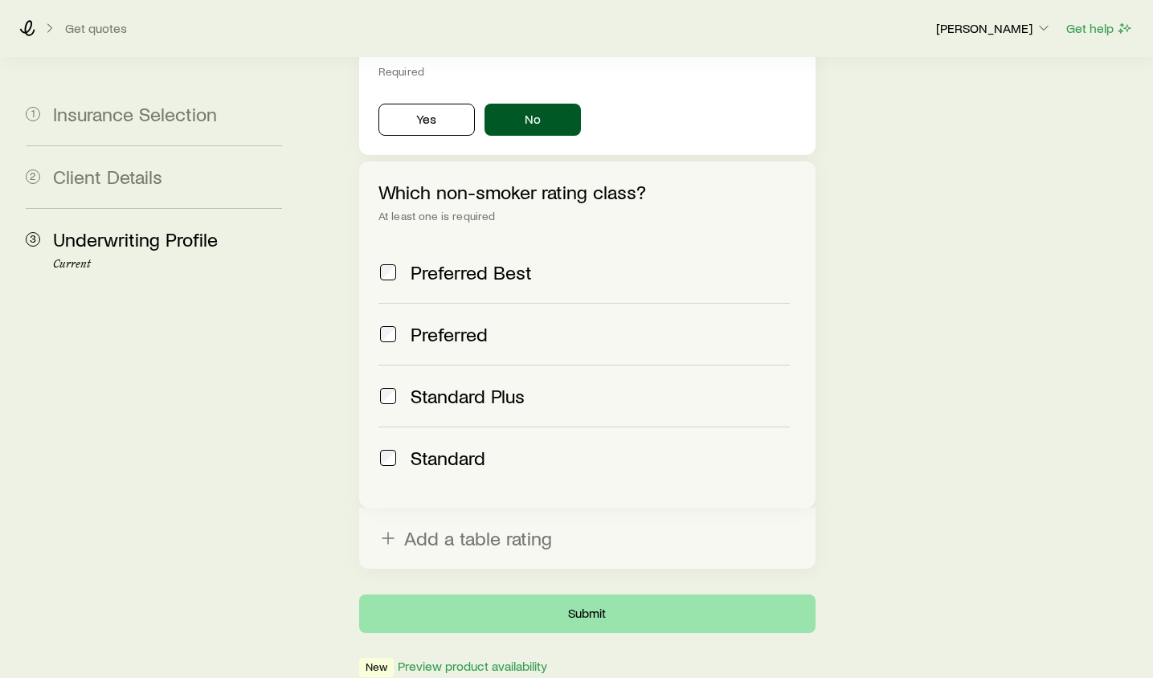
scroll to position [0, 0]
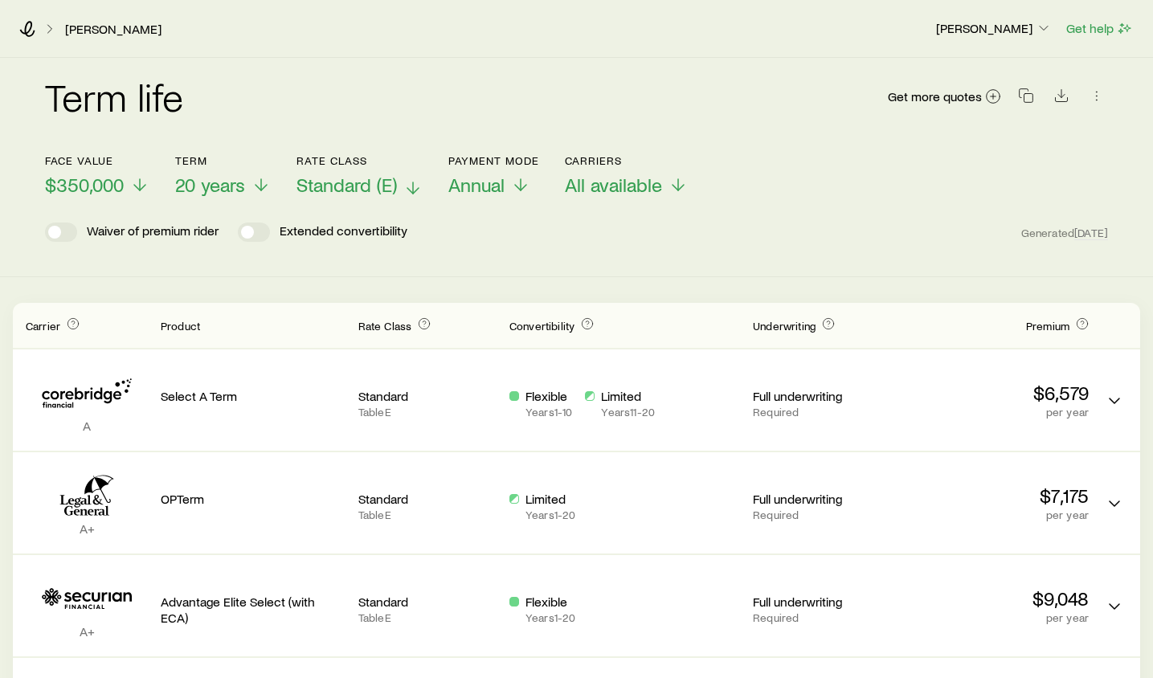
click at [422, 183] on icon at bounding box center [412, 187] width 19 height 19
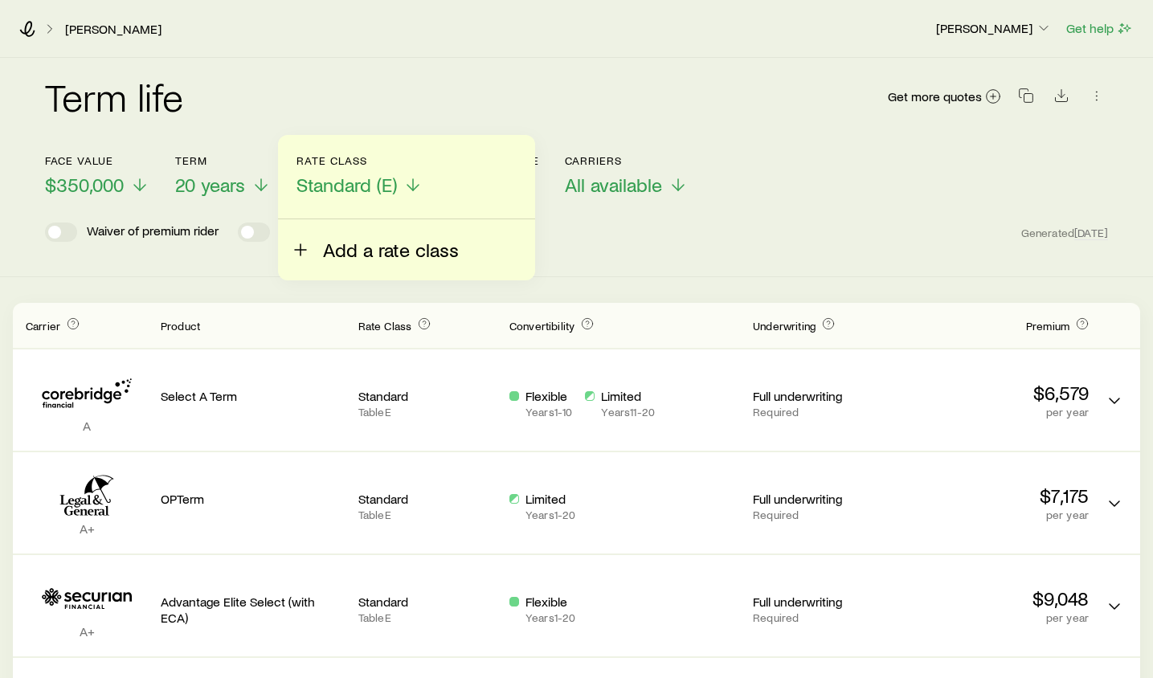
click at [345, 256] on span "Add a rate class" at bounding box center [391, 250] width 136 height 22
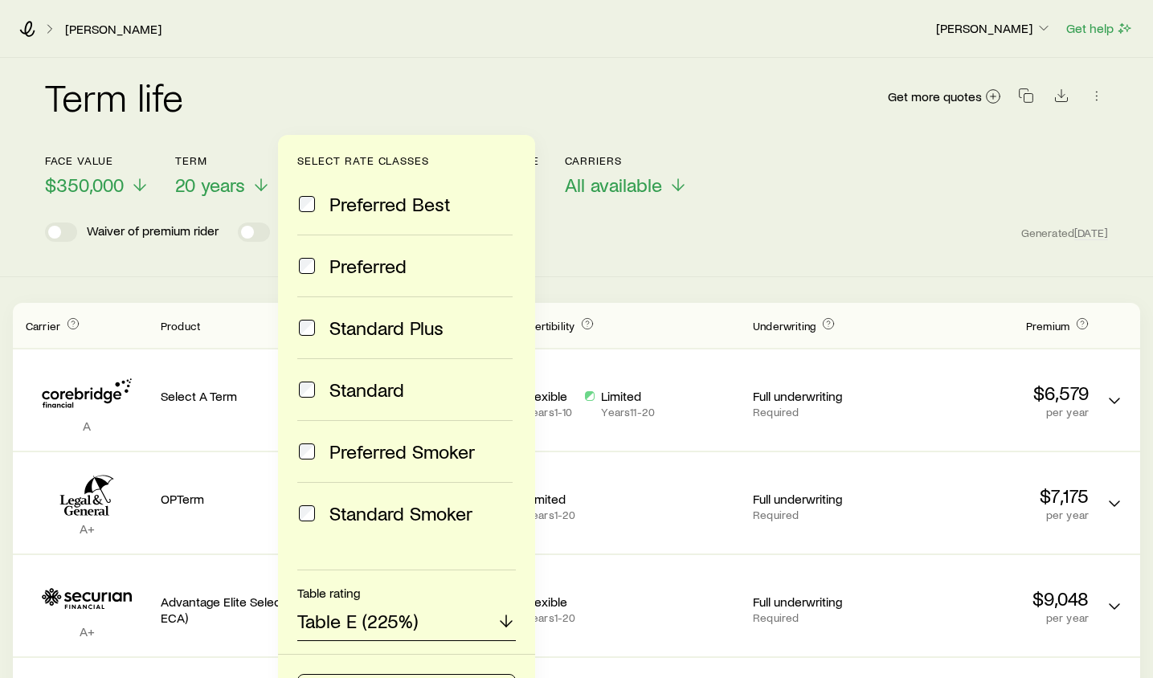
click at [512, 628] on icon at bounding box center [505, 620] width 19 height 19
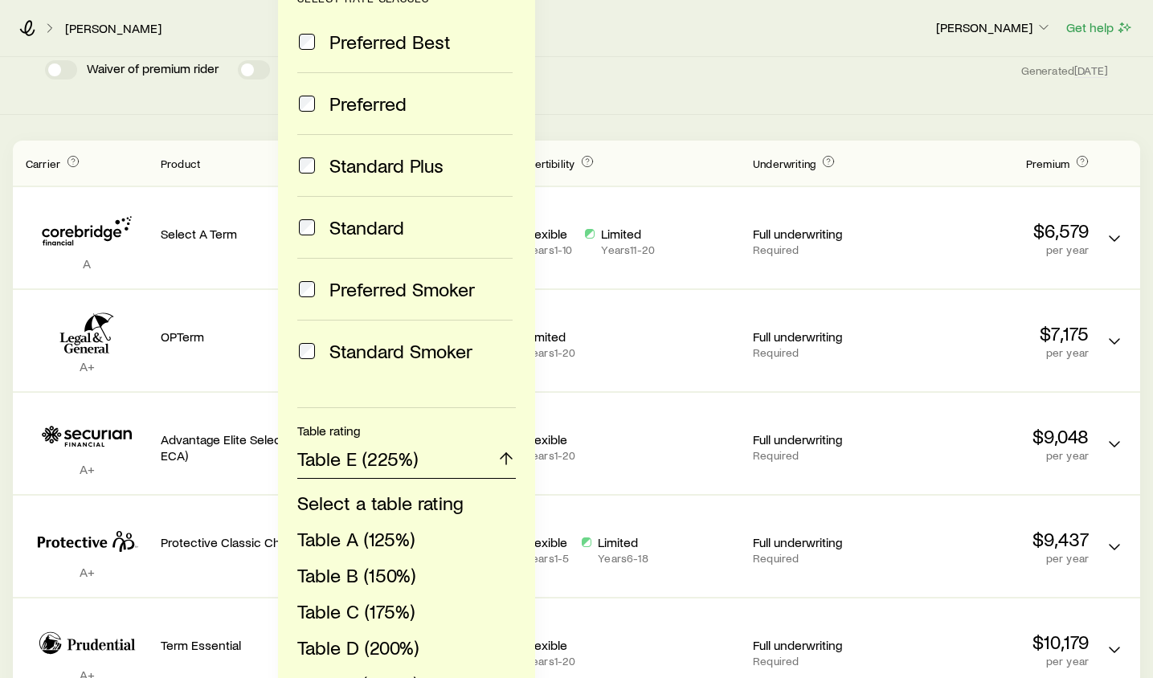
scroll to position [300, 0]
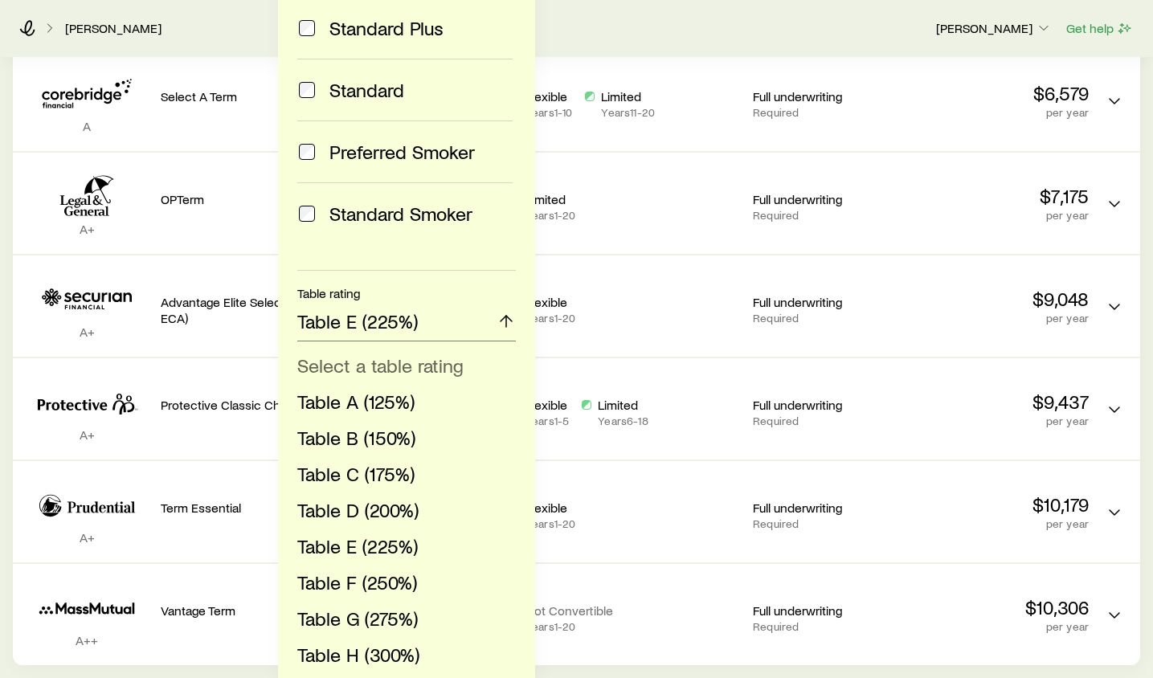
click at [411, 363] on span "Select a table rating" at bounding box center [380, 364] width 166 height 23
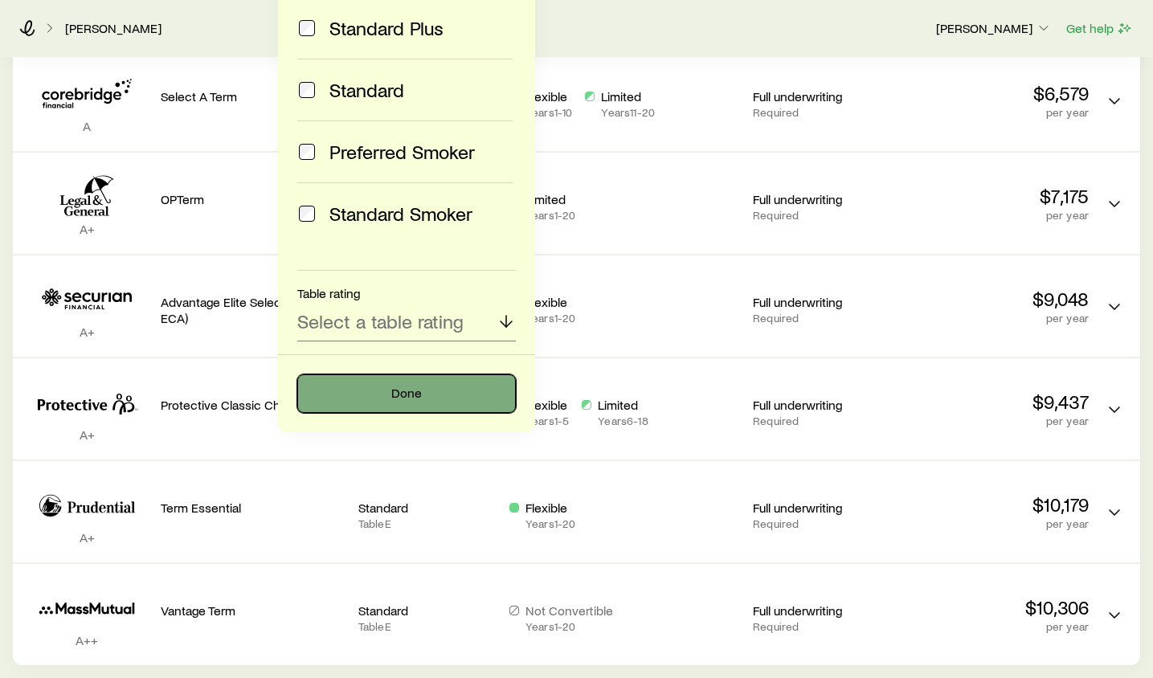
click at [395, 390] on button "Done" at bounding box center [406, 393] width 218 height 39
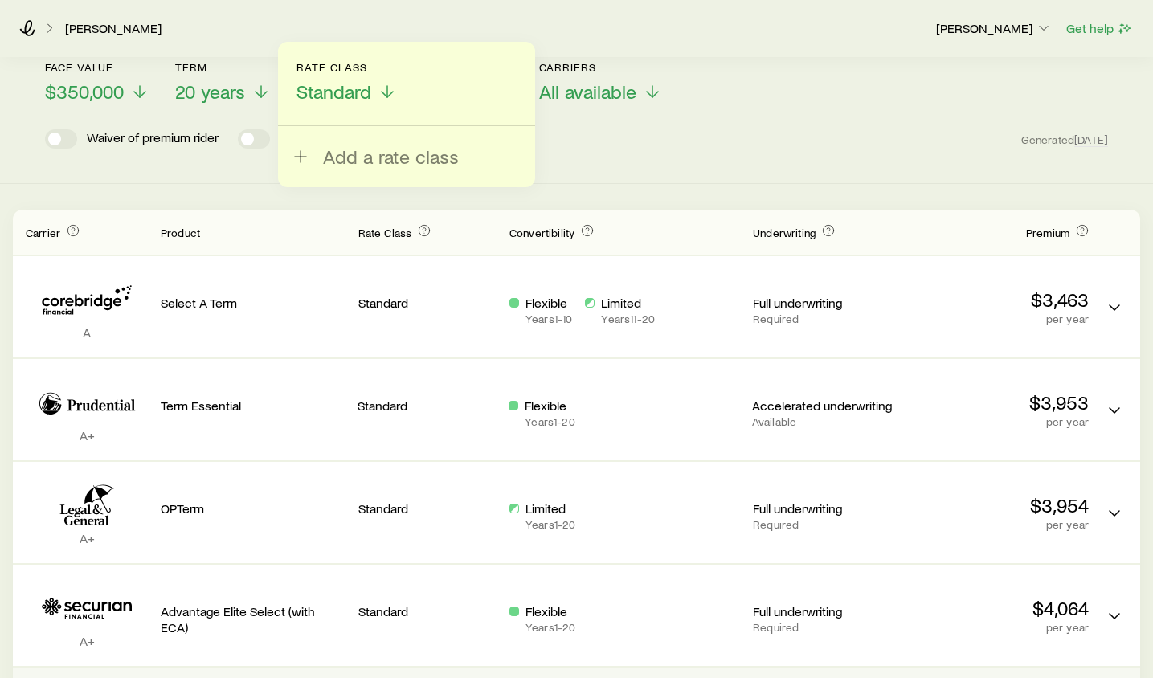
scroll to position [57, 0]
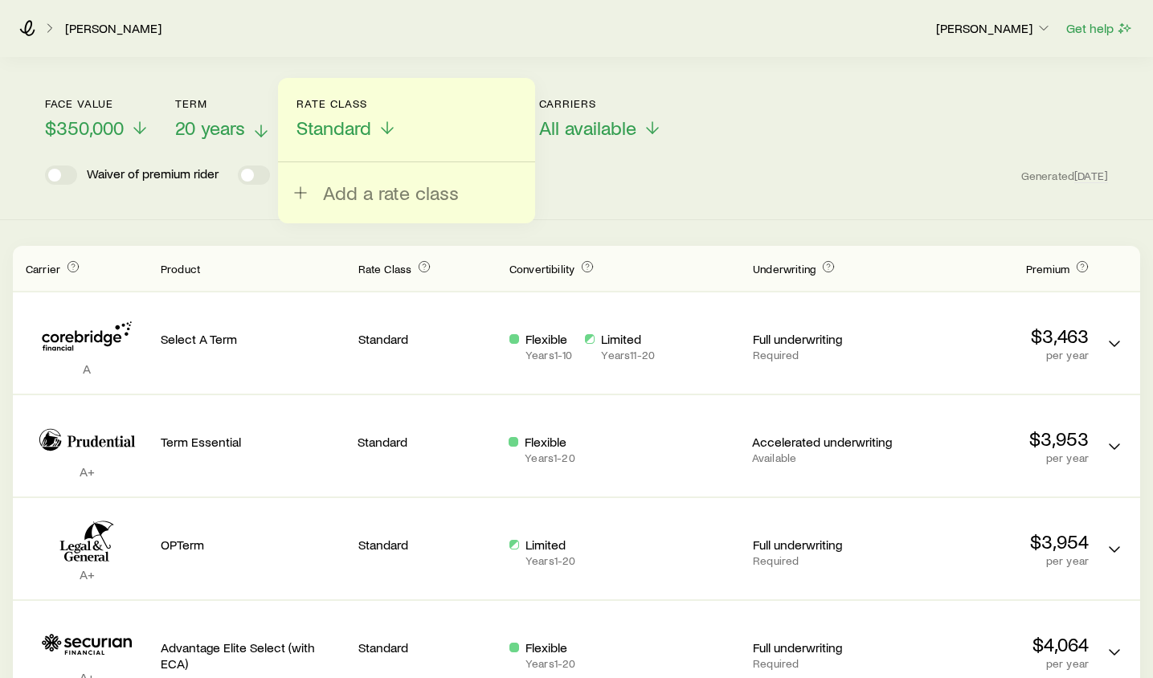
click at [265, 137] on icon at bounding box center [260, 130] width 19 height 19
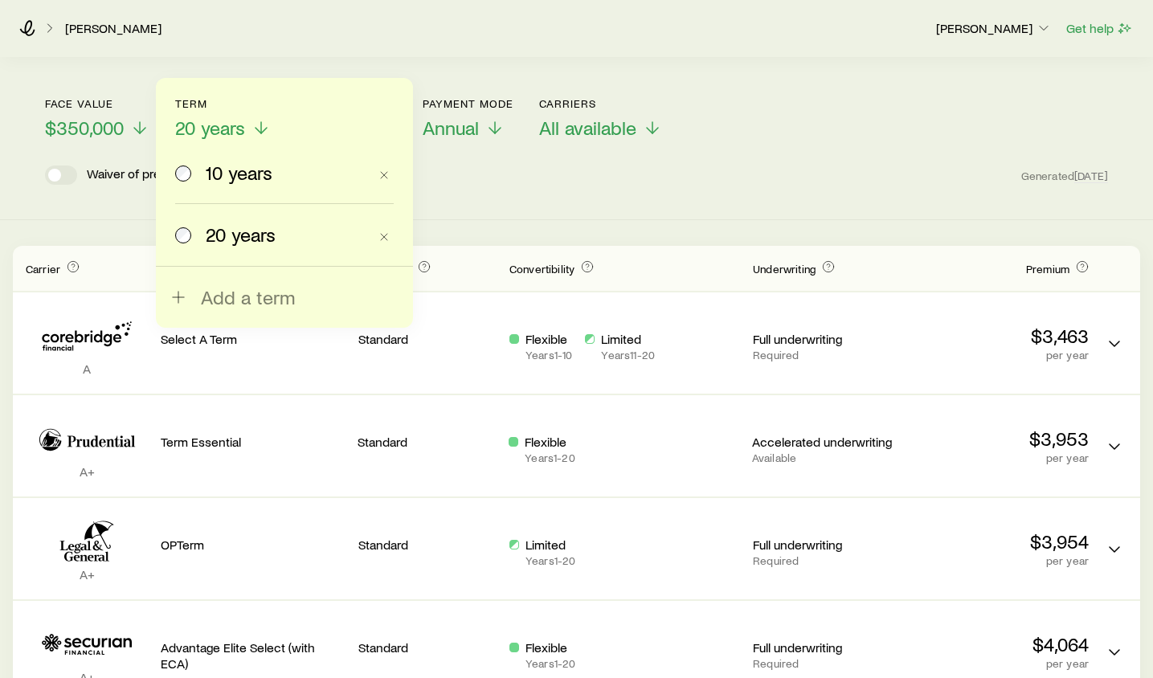
click at [260, 188] on label "10 years" at bounding box center [271, 172] width 193 height 61
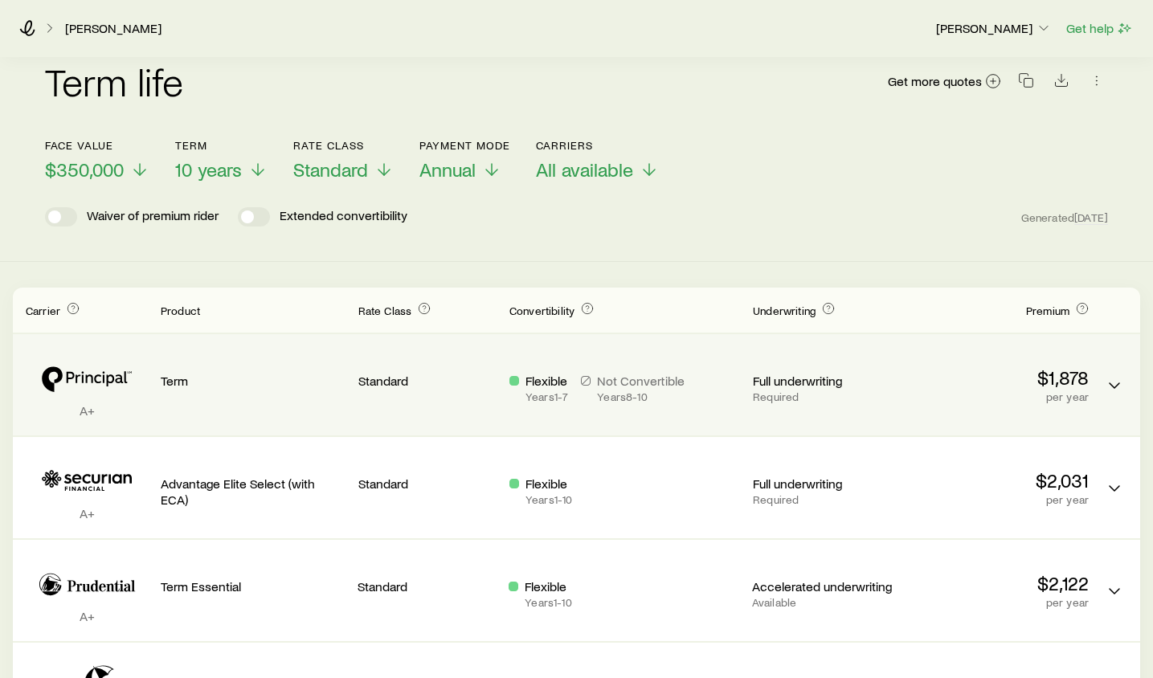
scroll to position [0, 0]
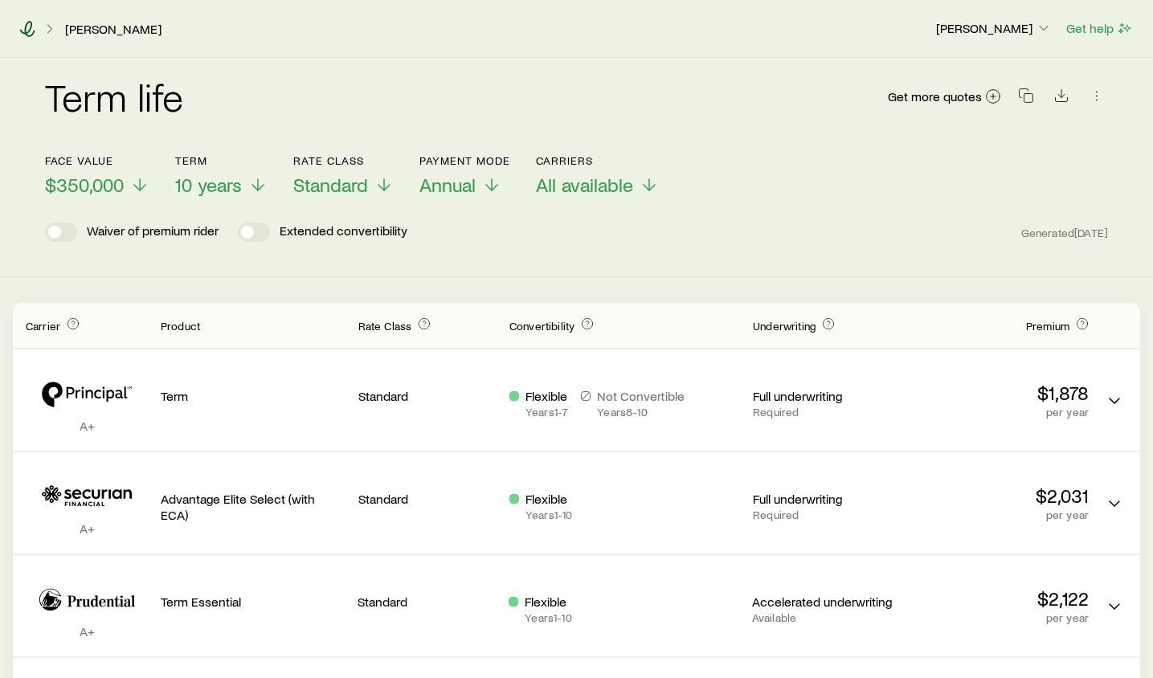
click at [30, 29] on icon at bounding box center [27, 29] width 15 height 16
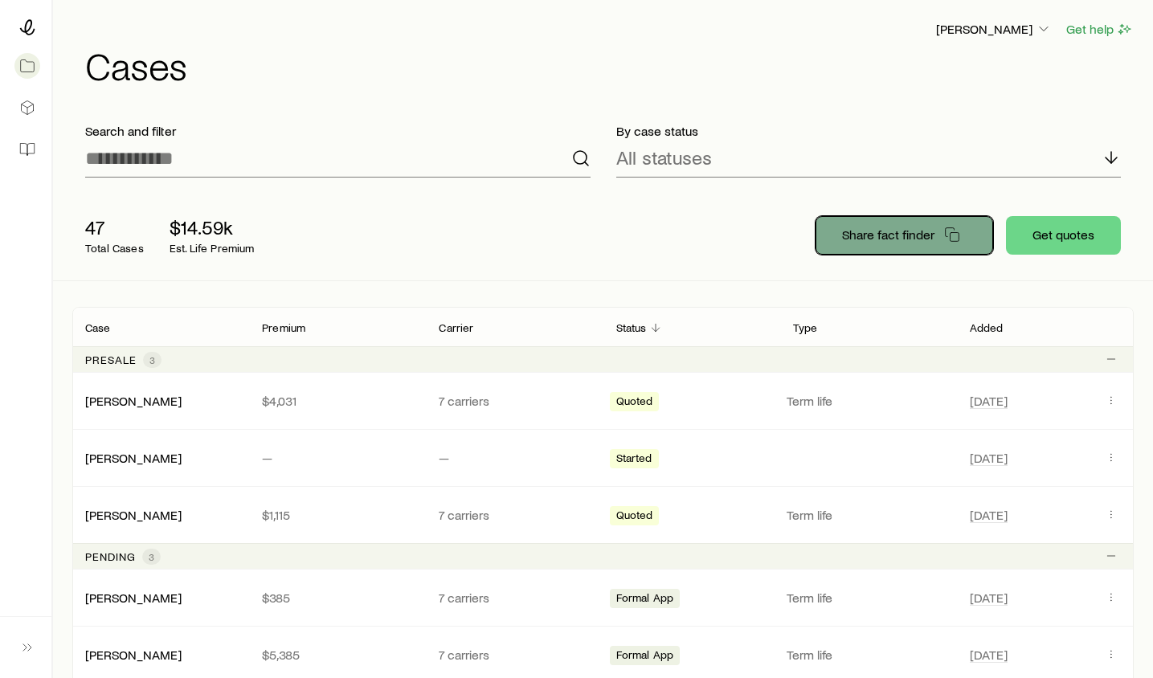
click at [859, 225] on button "Share fact finder" at bounding box center [904, 235] width 178 height 39
